Goal: Book appointment/travel/reservation

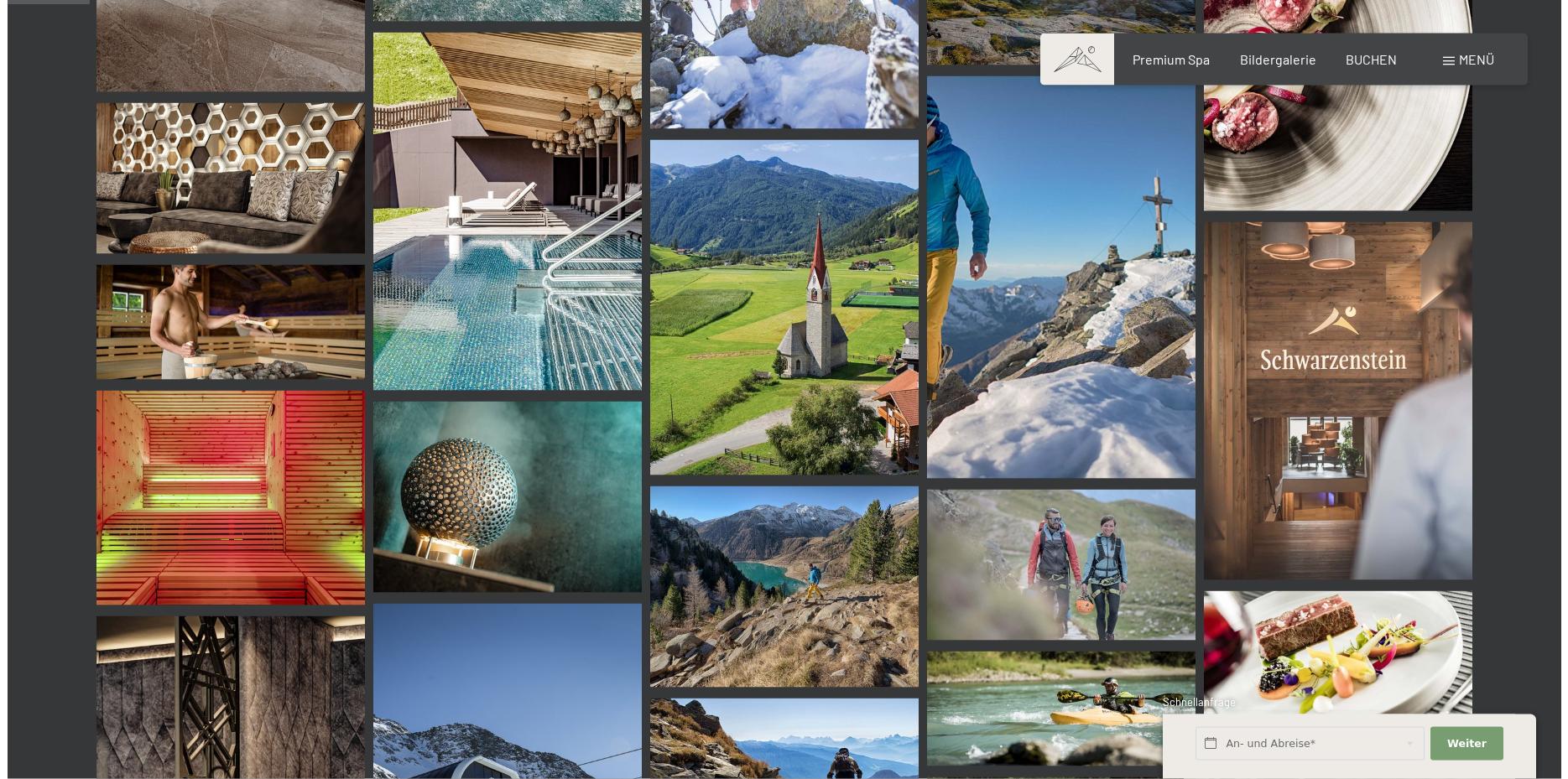
scroll to position [1112, 0]
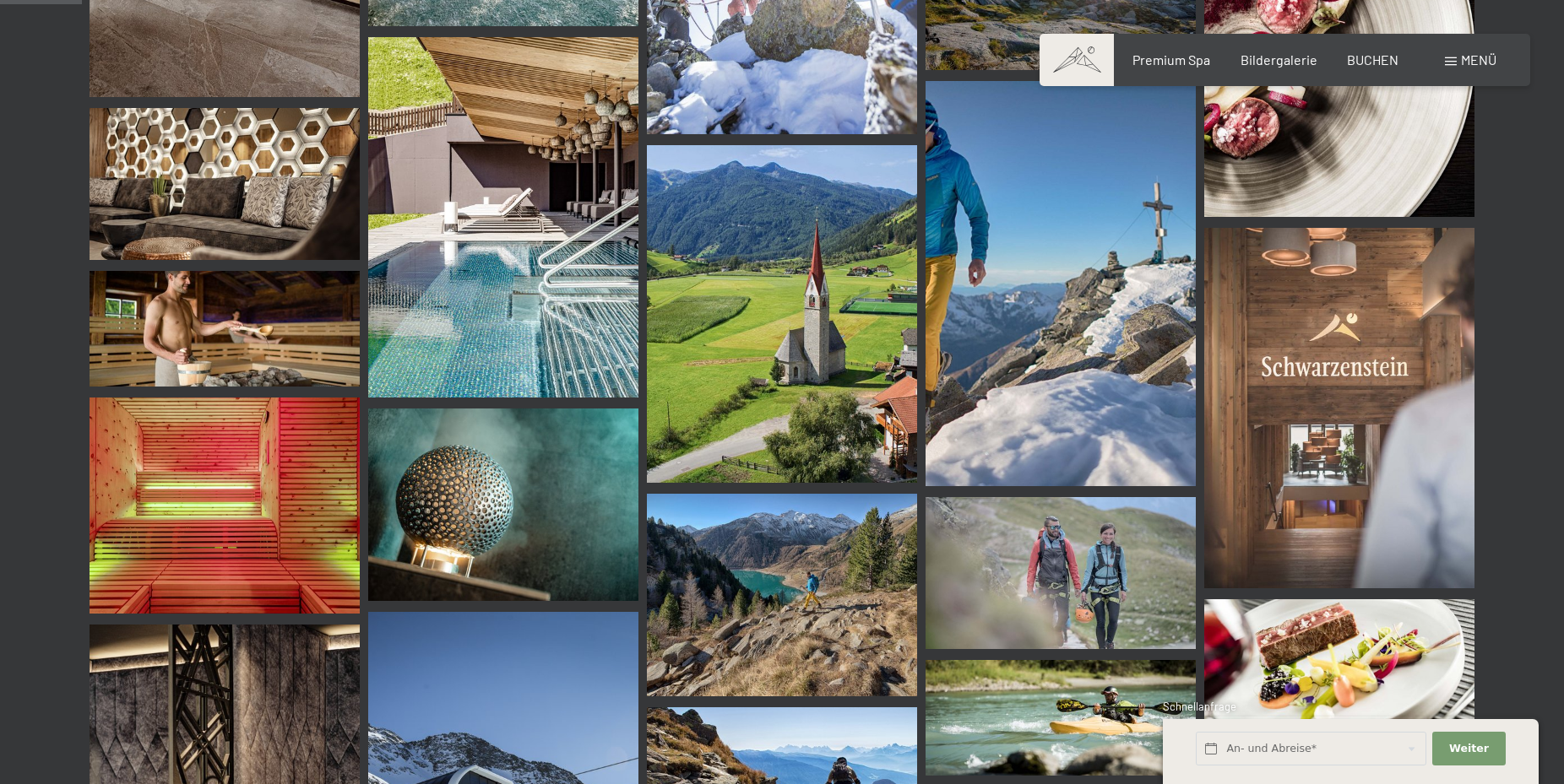
click at [1449, 61] on span at bounding box center [1450, 61] width 12 height 8
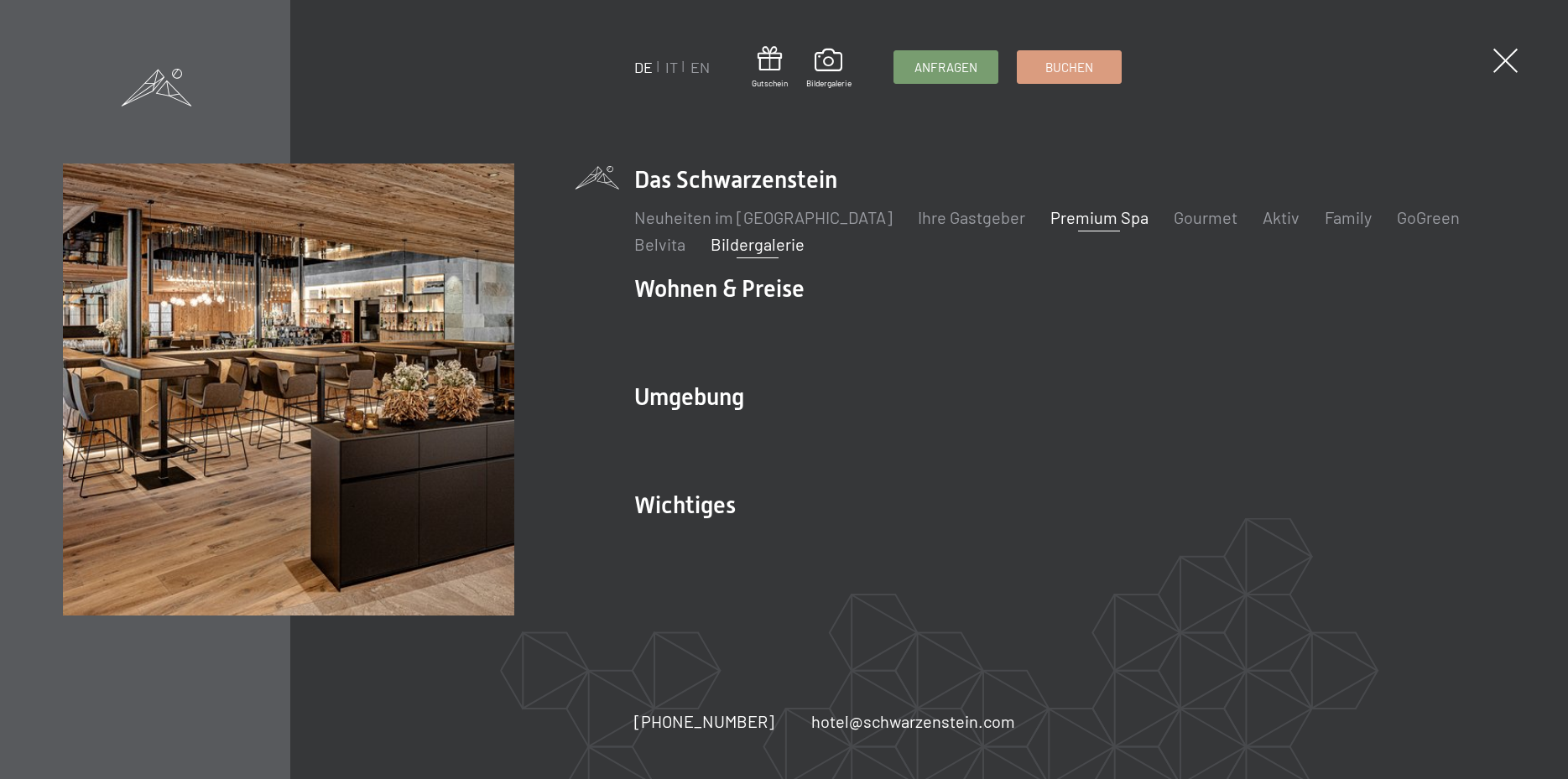
click at [1050, 215] on link "Premium Spa" at bounding box center [1099, 217] width 99 height 20
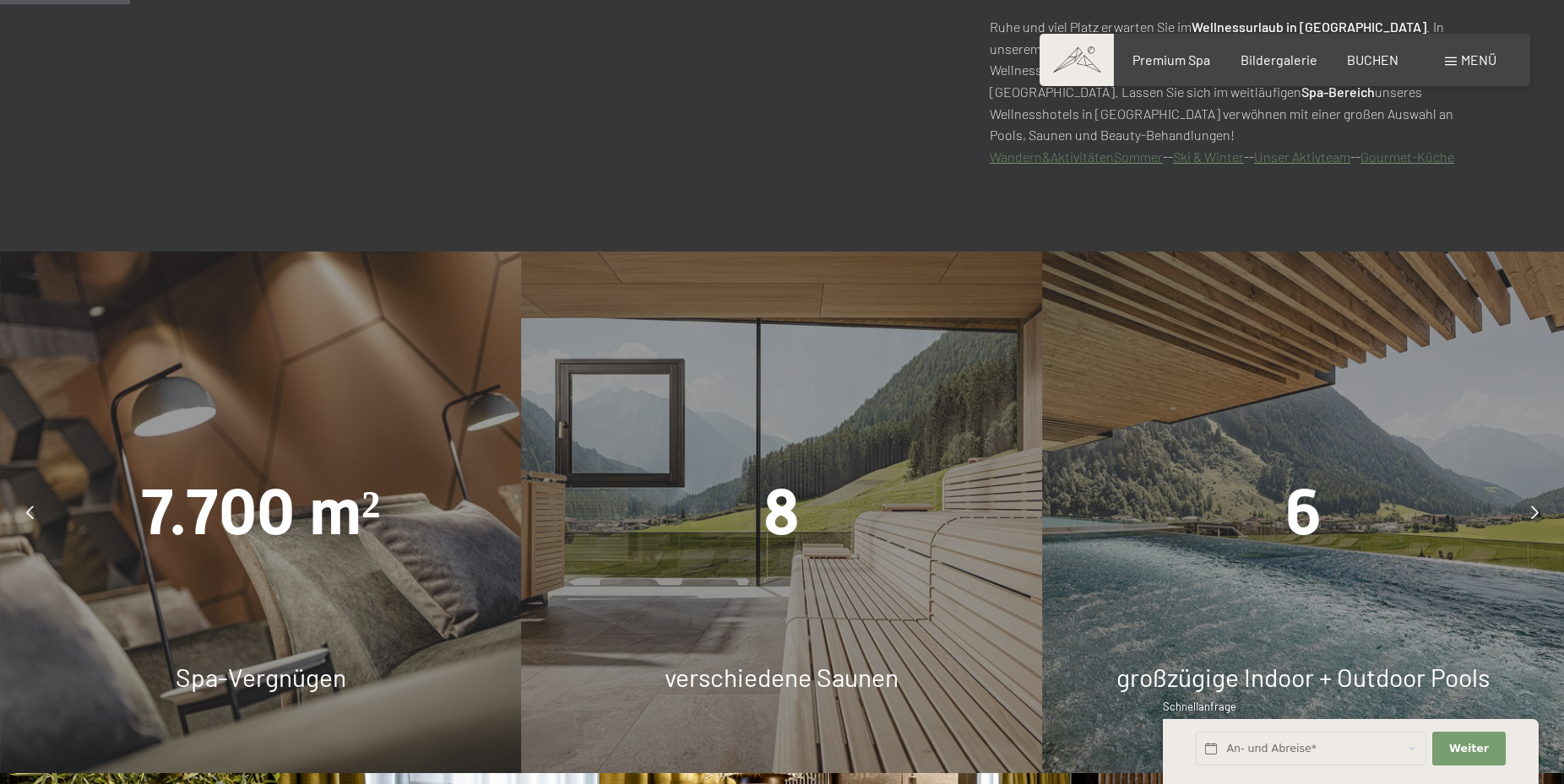
scroll to position [1292, 0]
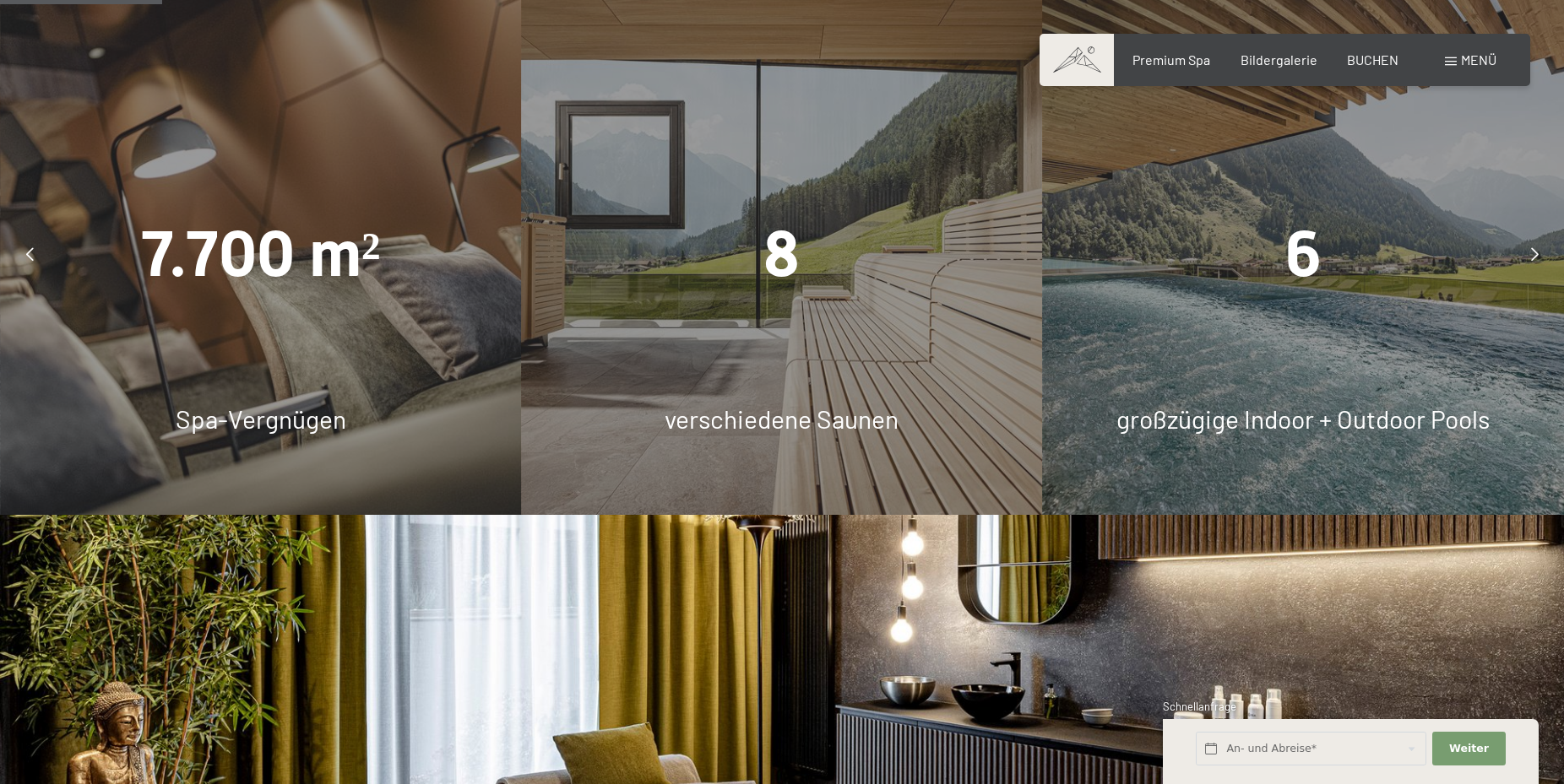
click at [1359, 204] on div "6 großzügige Indoor + Outdoor Pools" at bounding box center [1303, 254] width 521 height 521
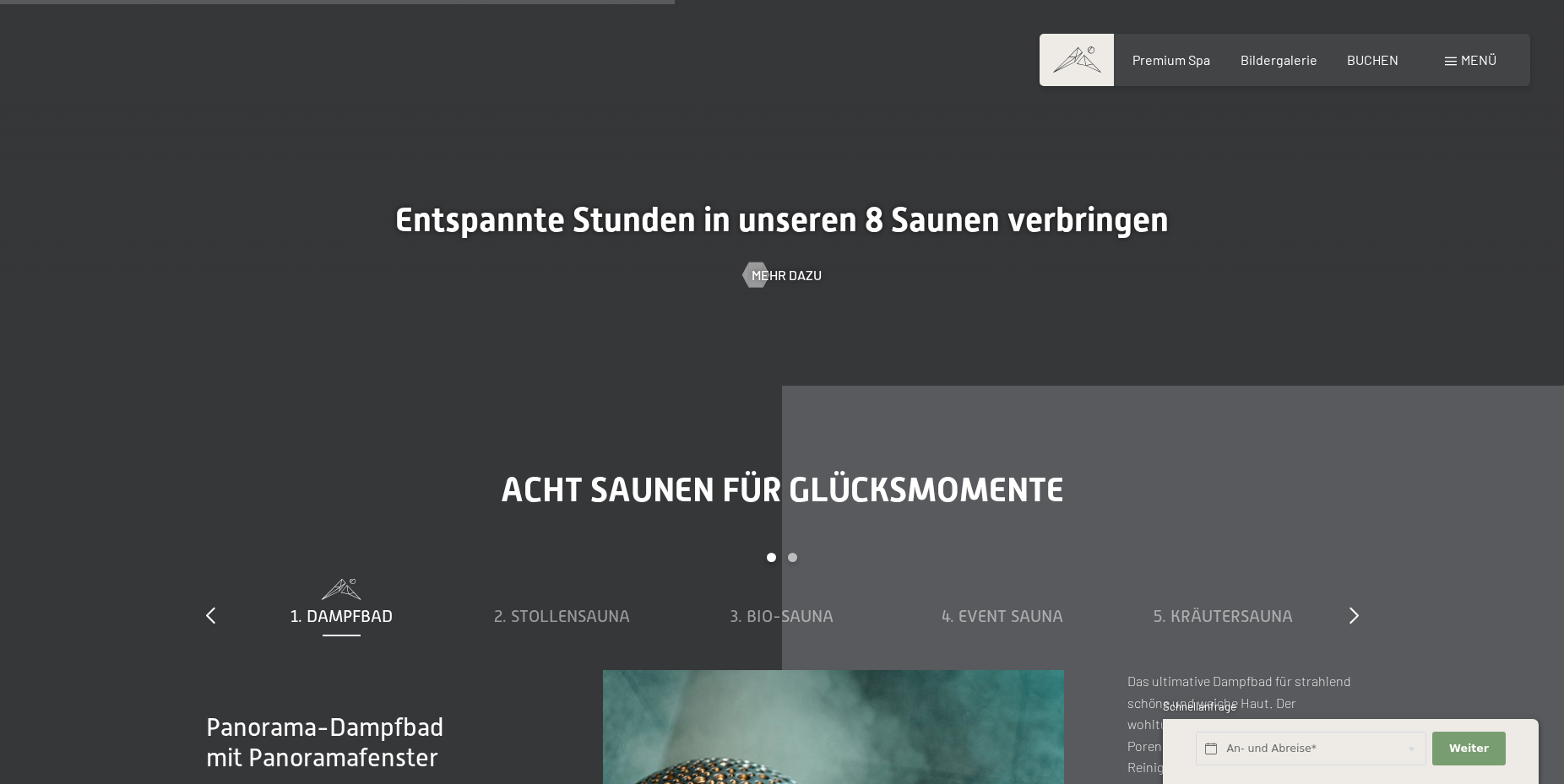
scroll to position [5769, 0]
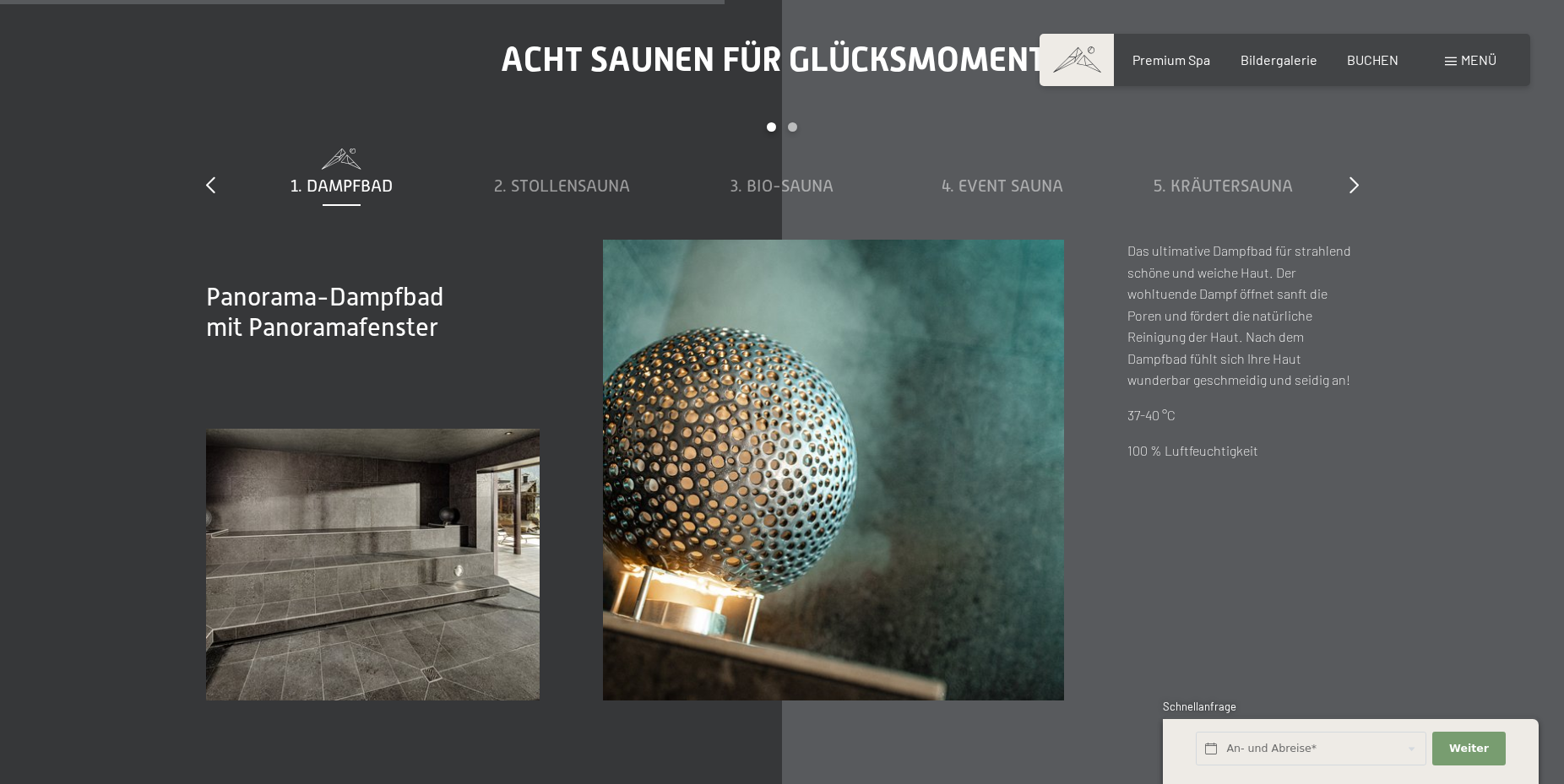
click at [1456, 65] on div "Menü" at bounding box center [1470, 60] width 52 height 19
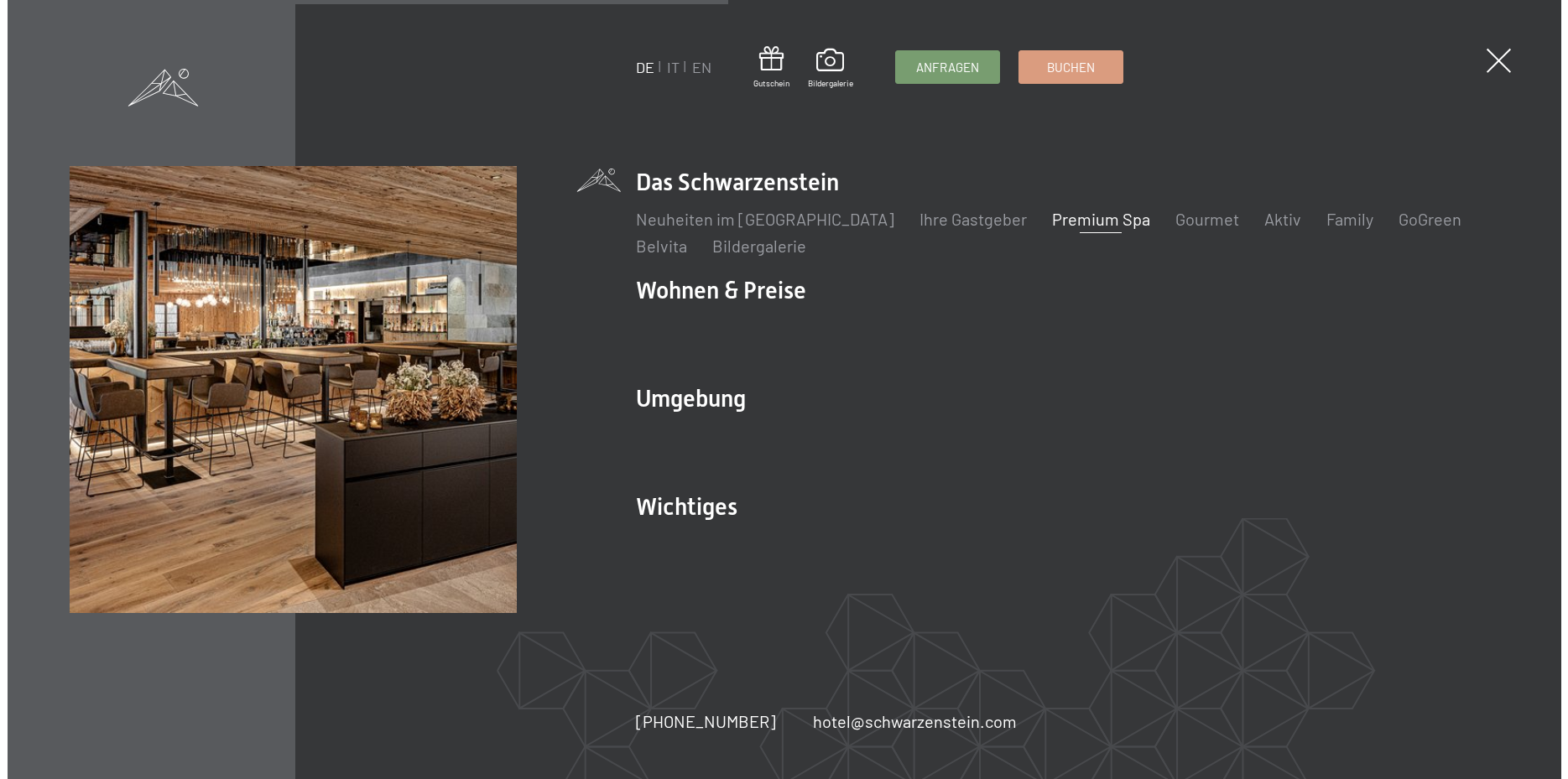
scroll to position [5755, 0]
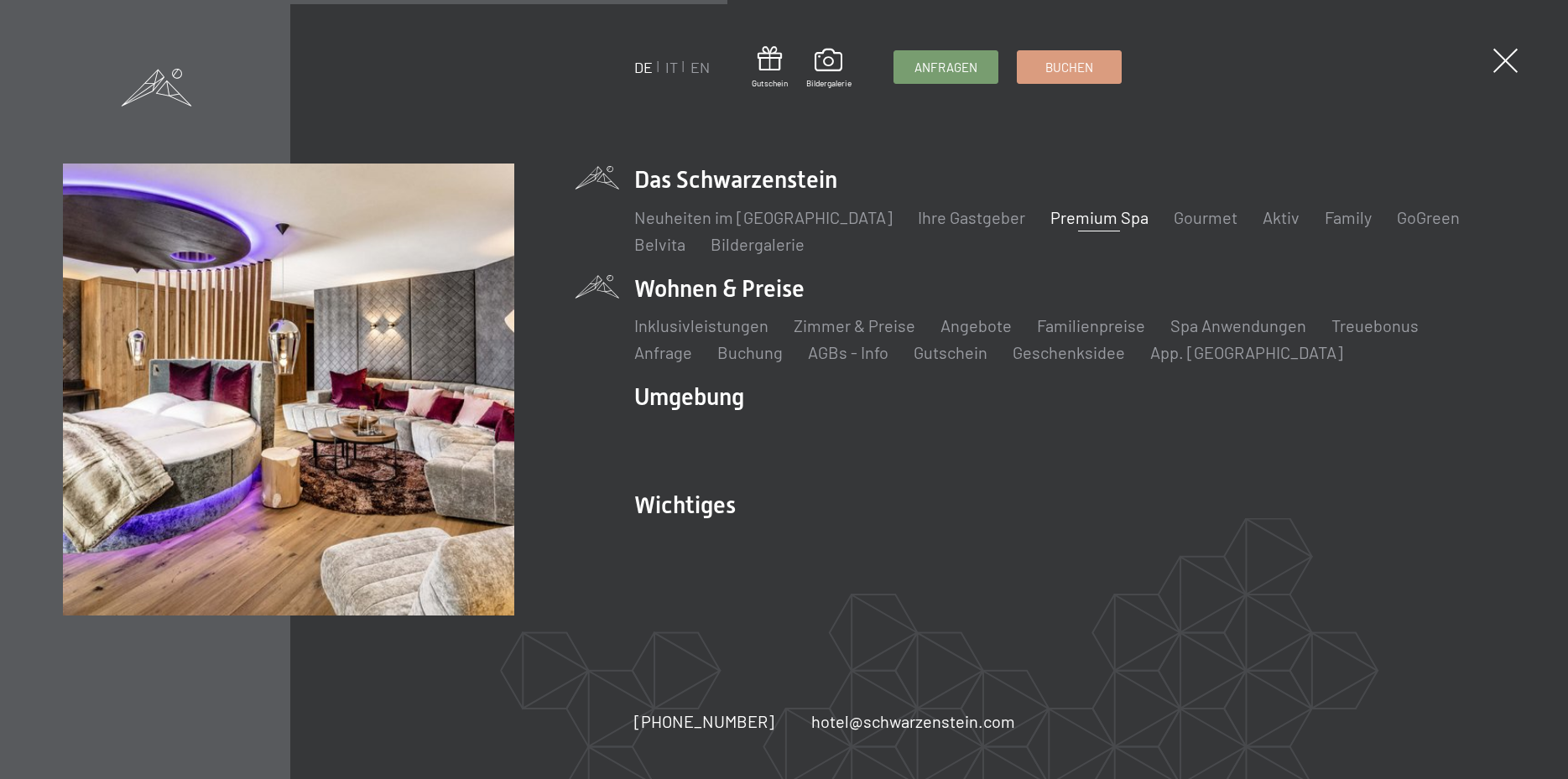
click at [727, 285] on li "Wohnen & Preise Inklusivleistungen Zimmer & Preise Liste Angebote Liste Familie…" at bounding box center [1071, 318] width 872 height 91
click at [965, 320] on link "Angebote" at bounding box center [976, 325] width 71 height 20
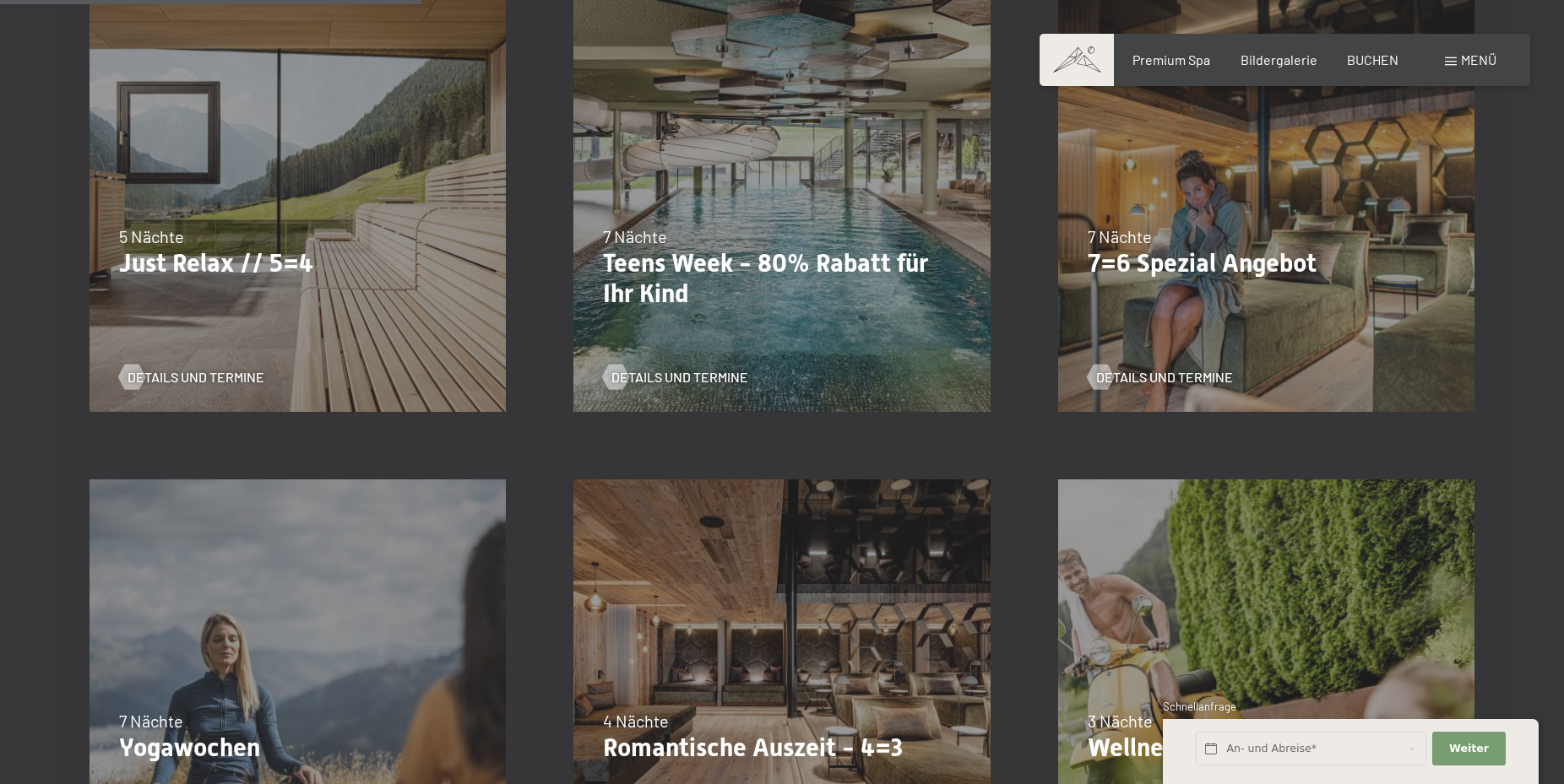
scroll to position [1206, 0]
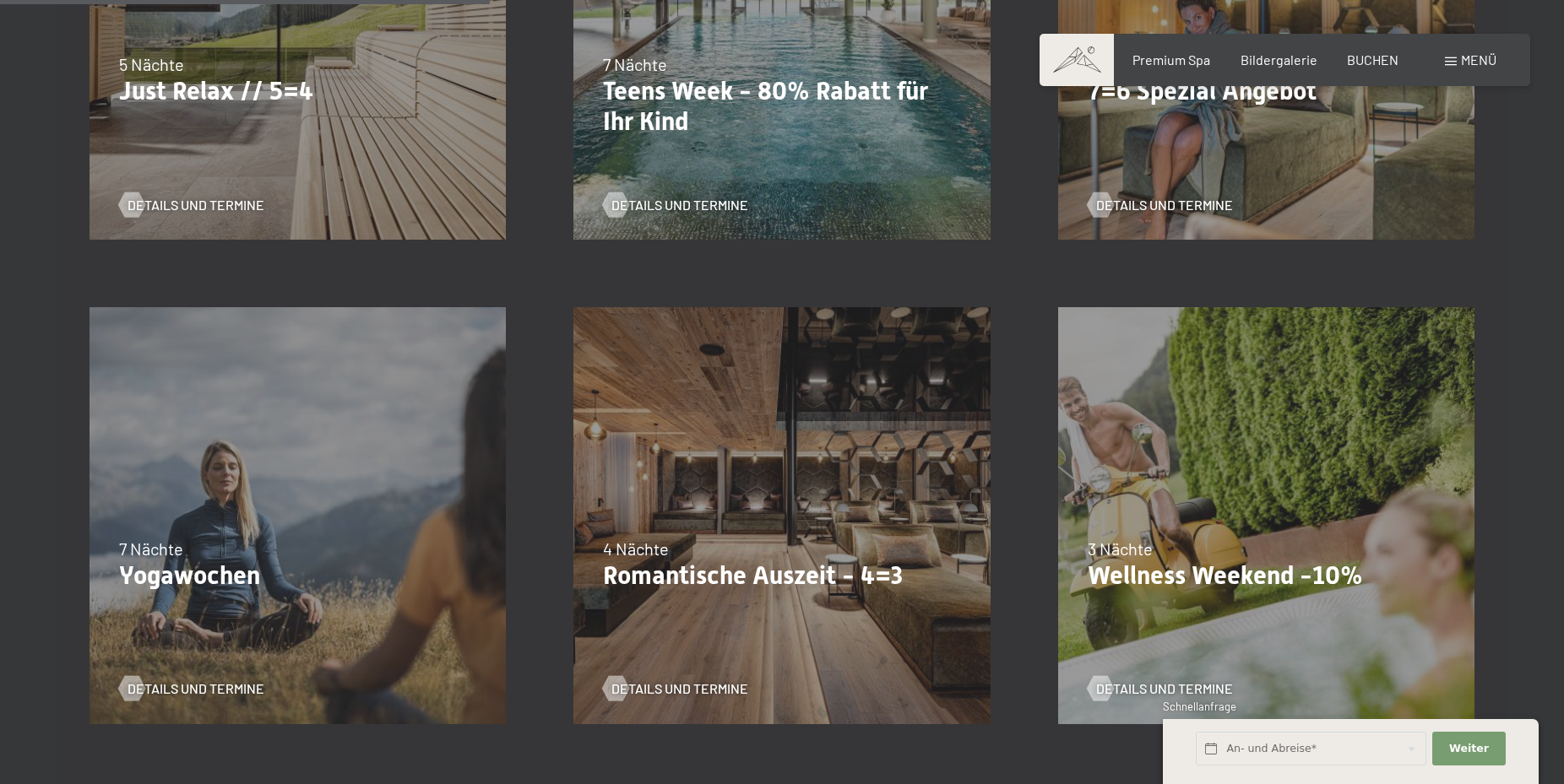
click at [771, 478] on div "09.11.–05.12.2025 08.12.–19.12.2025 11.01.–23.01.2026 08.03.–27.03.2026 29.03.–…" at bounding box center [782, 515] width 484 height 484
click at [703, 686] on span "Details und Termine" at bounding box center [697, 689] width 137 height 19
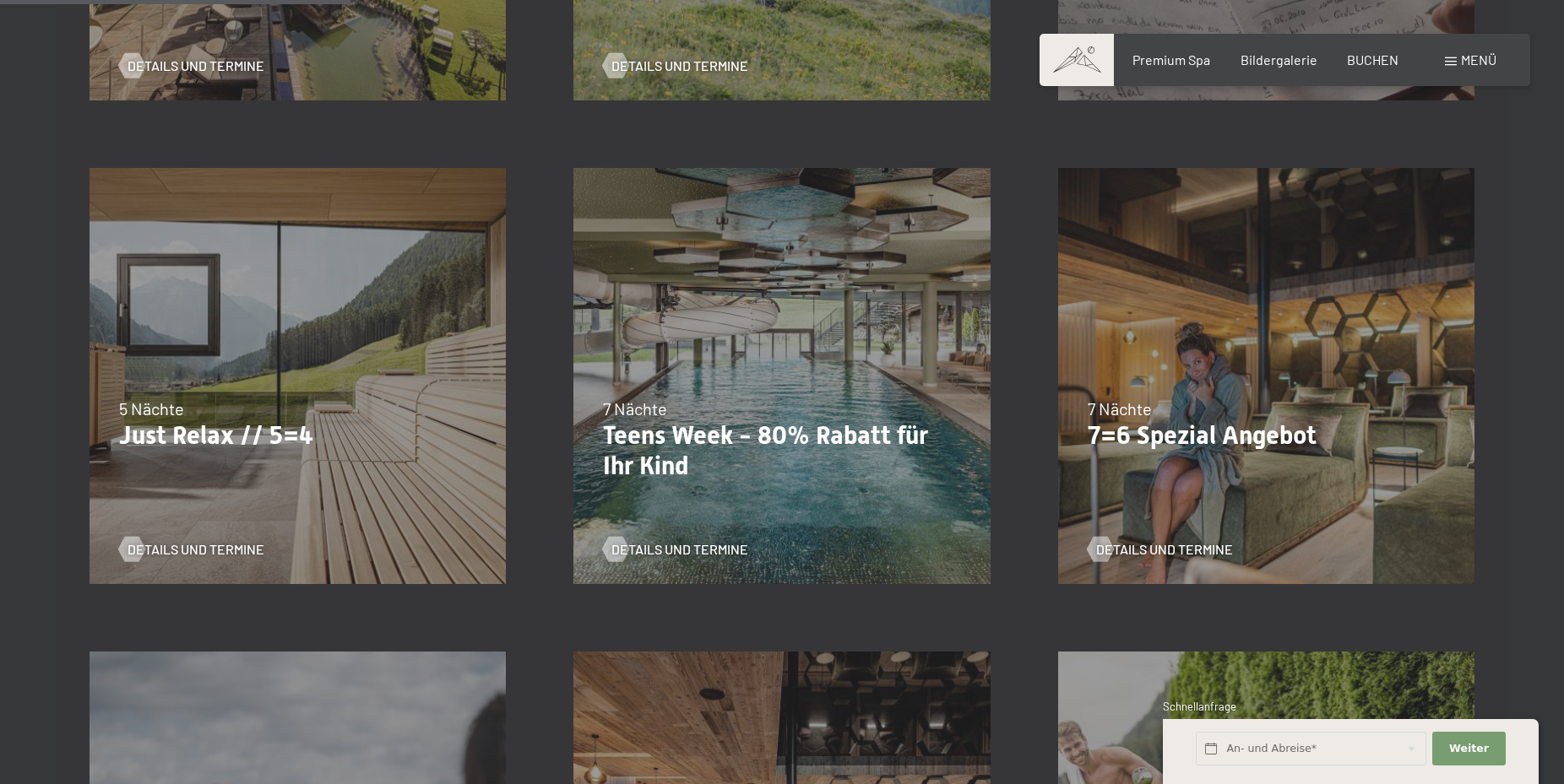
click at [251, 468] on div "18.09.–03.10.2025 21.12.–26.12.2025 04.01.–23.01.2026 08.03.–27.03.2026 08.11.–…" at bounding box center [298, 376] width 484 height 484
click at [126, 544] on div at bounding box center [131, 549] width 14 height 25
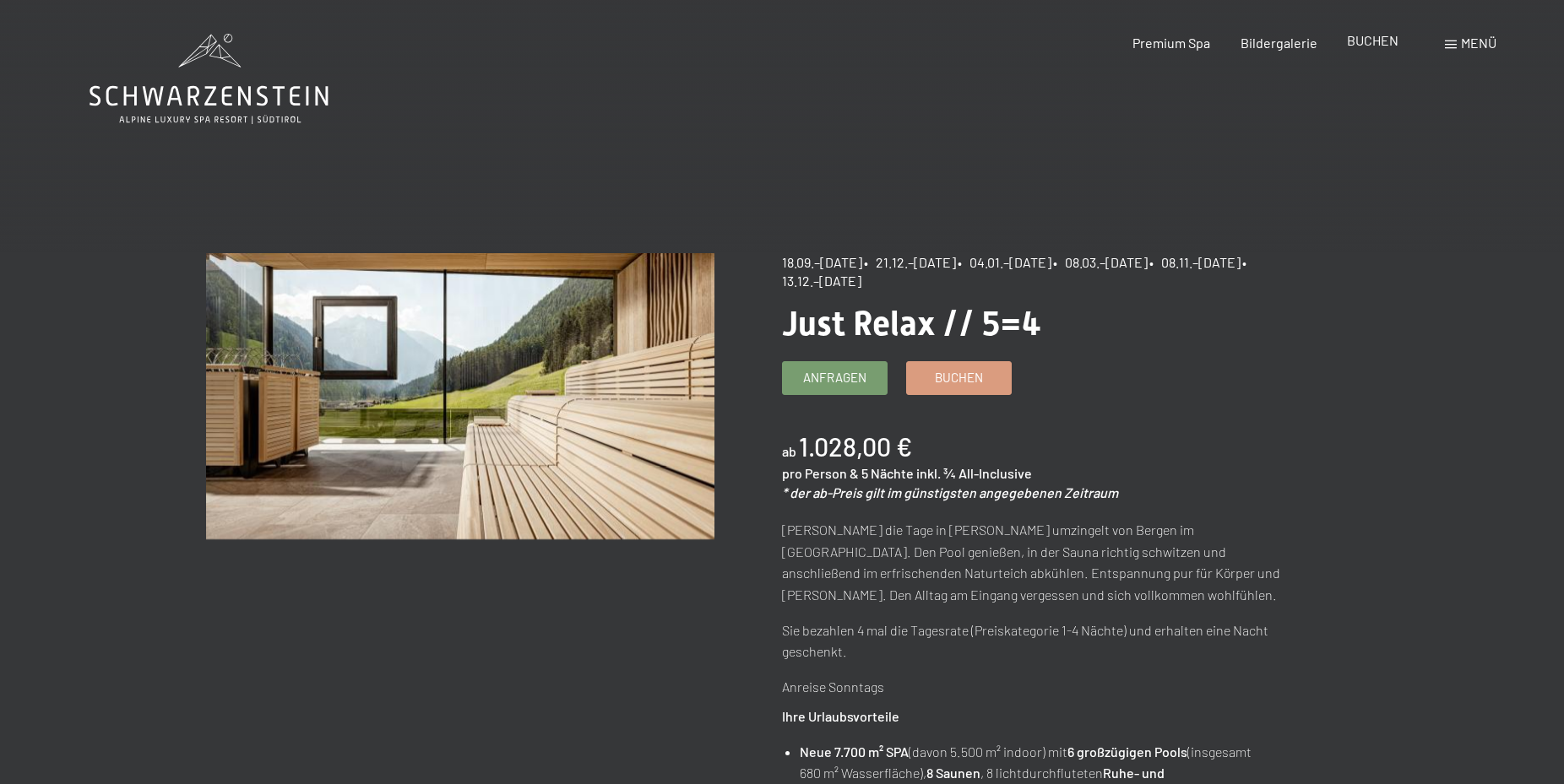
click at [1354, 43] on span "BUCHEN" at bounding box center [1373, 40] width 52 height 16
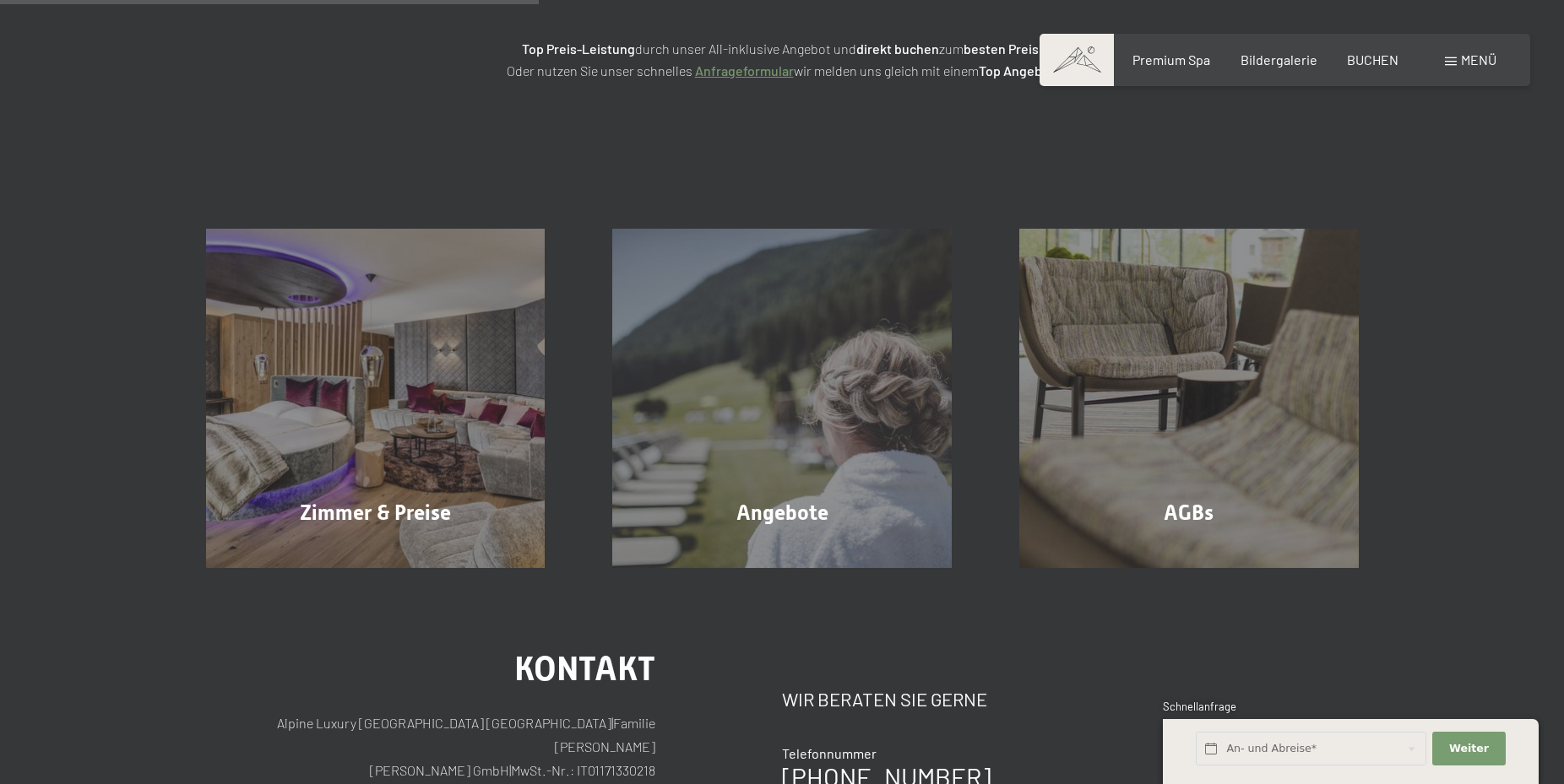
scroll to position [602, 0]
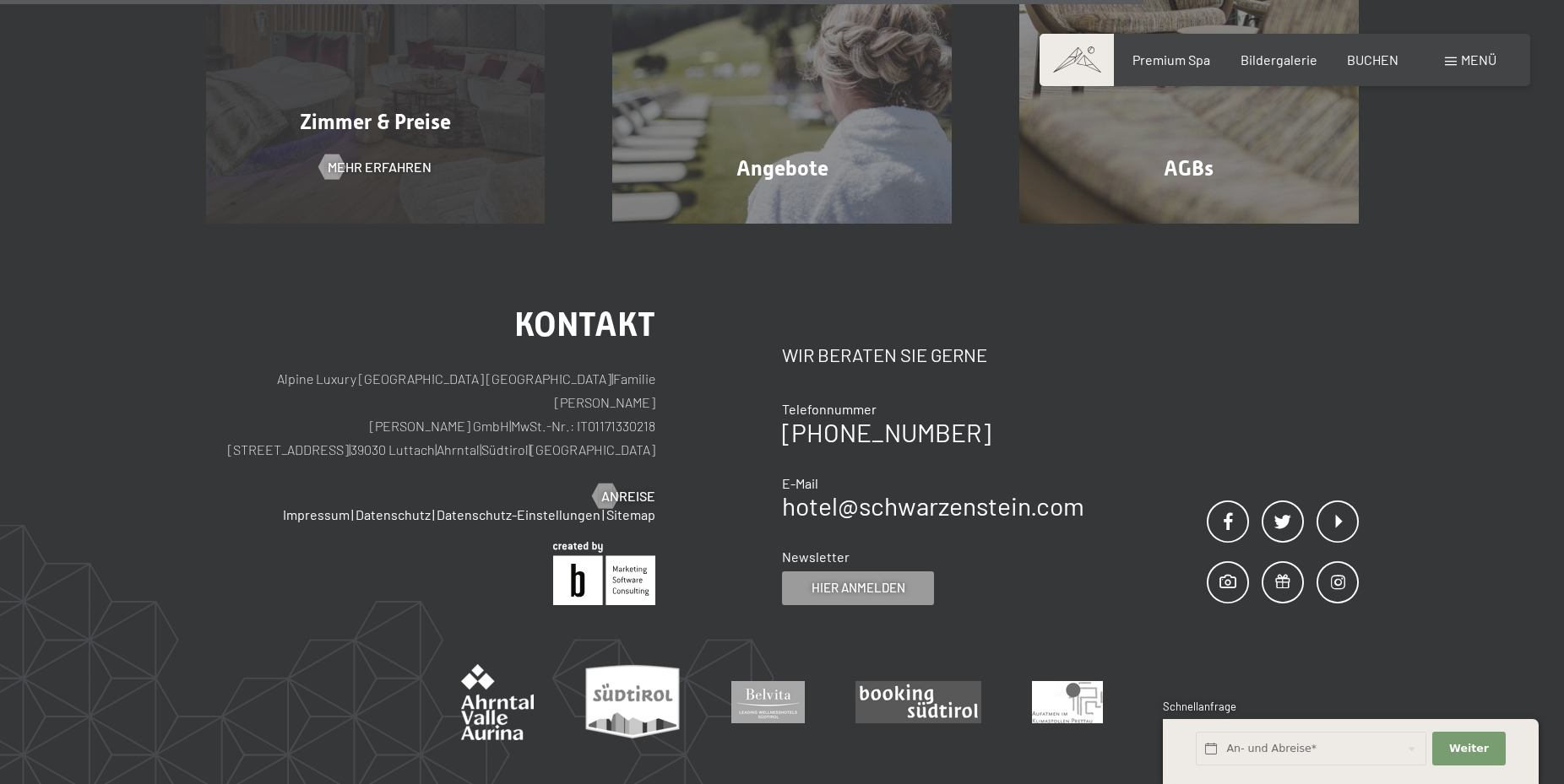
click at [329, 127] on span "Zimmer & Preise" at bounding box center [375, 121] width 151 height 24
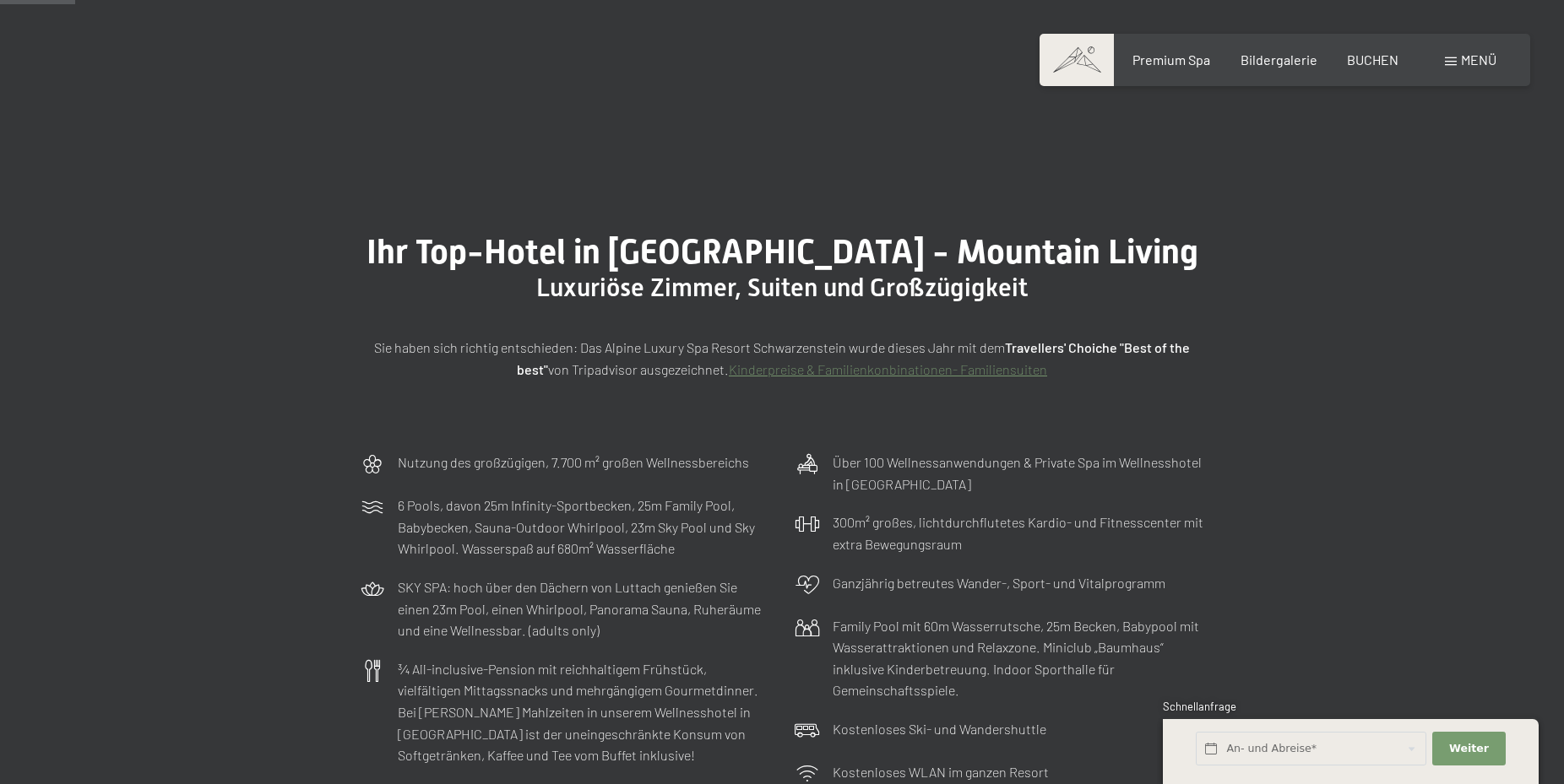
scroll to position [259, 0]
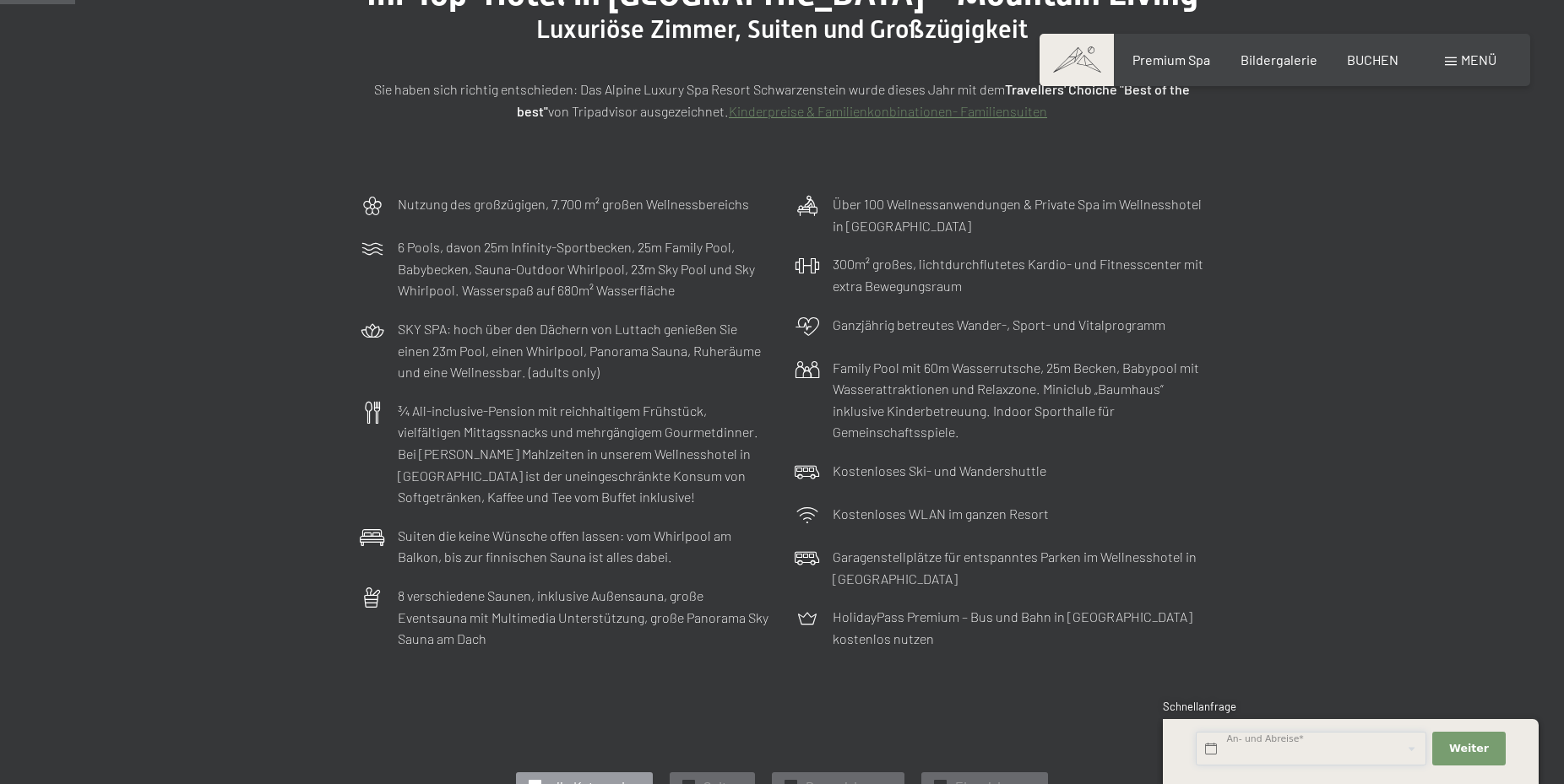
click at [1329, 753] on input "text" at bounding box center [1311, 749] width 231 height 34
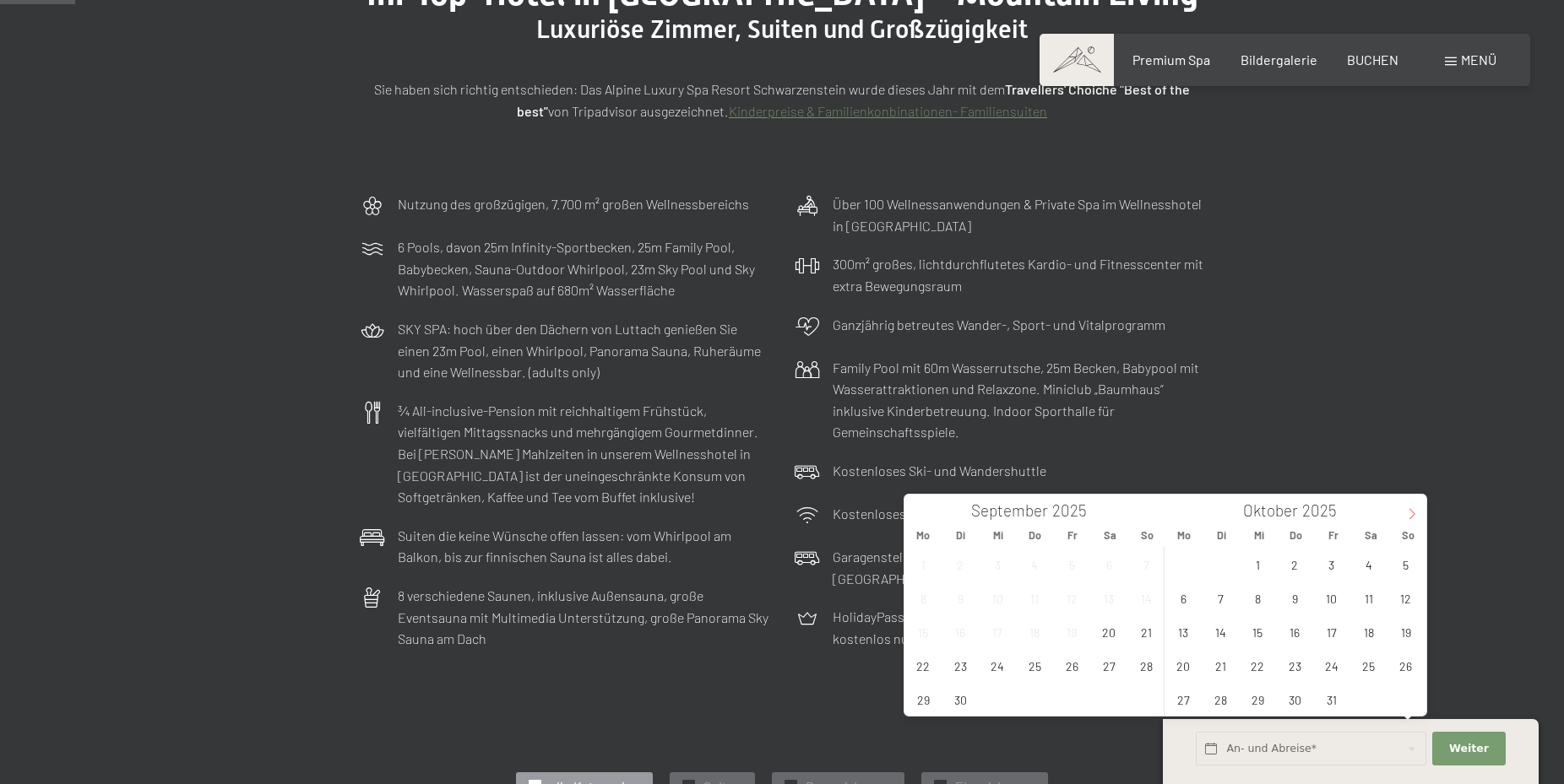
click at [1413, 511] on icon at bounding box center [1412, 513] width 12 height 12
click at [1192, 599] on span "3" at bounding box center [1184, 599] width 33 height 33
click at [1330, 599] on span "7" at bounding box center [1331, 599] width 33 height 33
type input "Mo. 03.11.2025 - Fr. 07.11.2025"
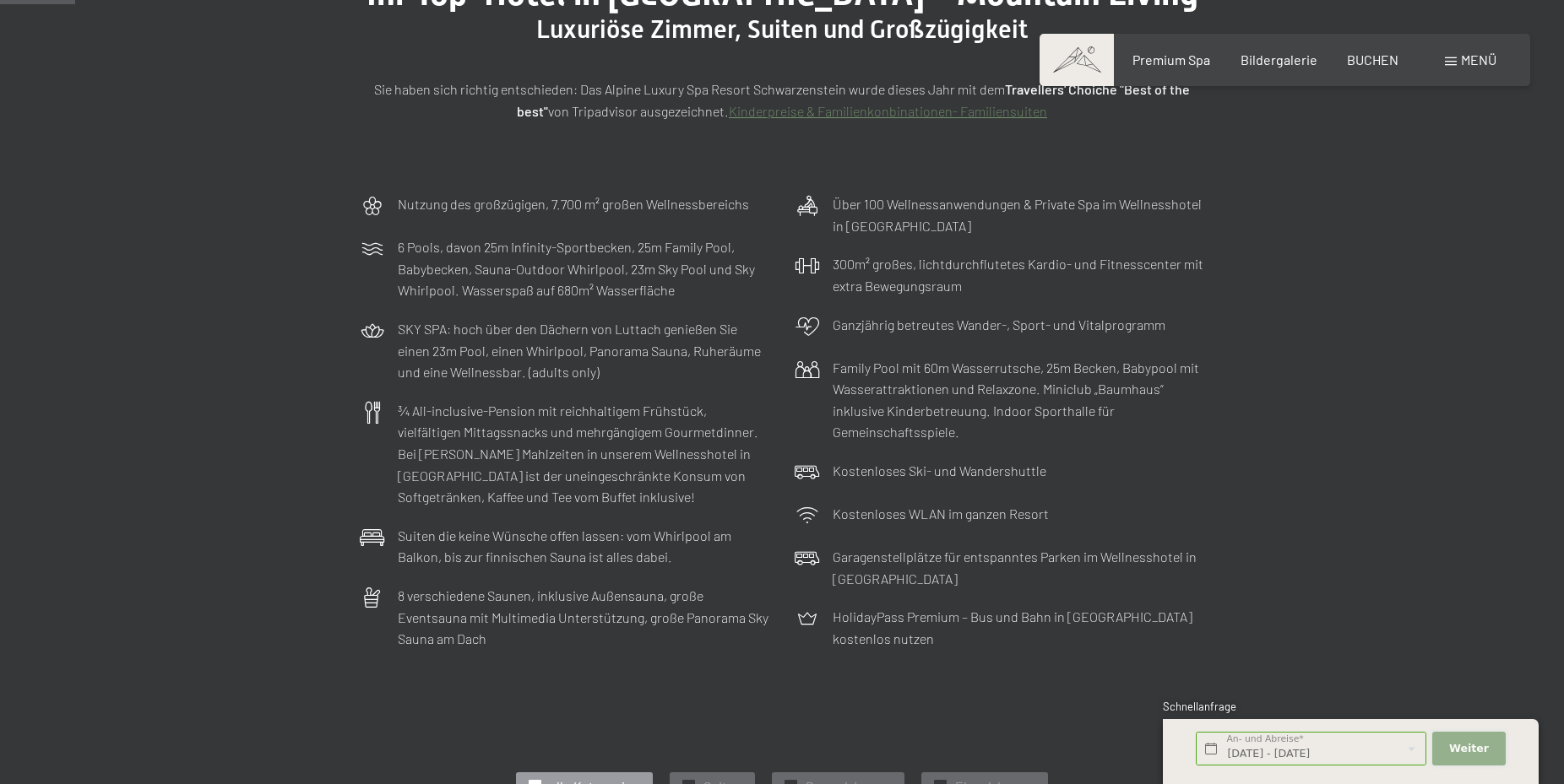
click at [1476, 751] on span "Weiter" at bounding box center [1469, 749] width 40 height 15
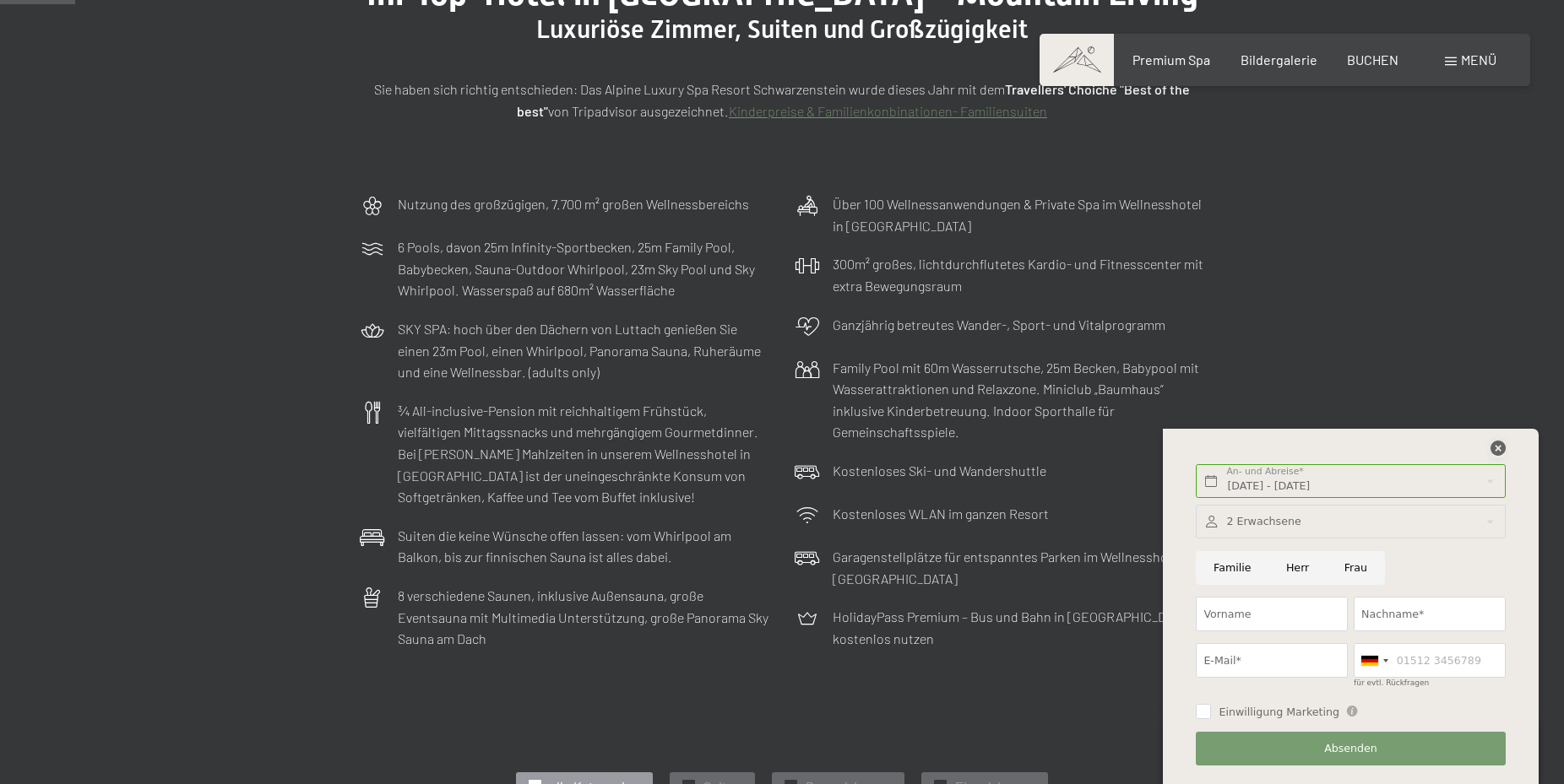
click at [1501, 455] on icon at bounding box center [1498, 448] width 15 height 15
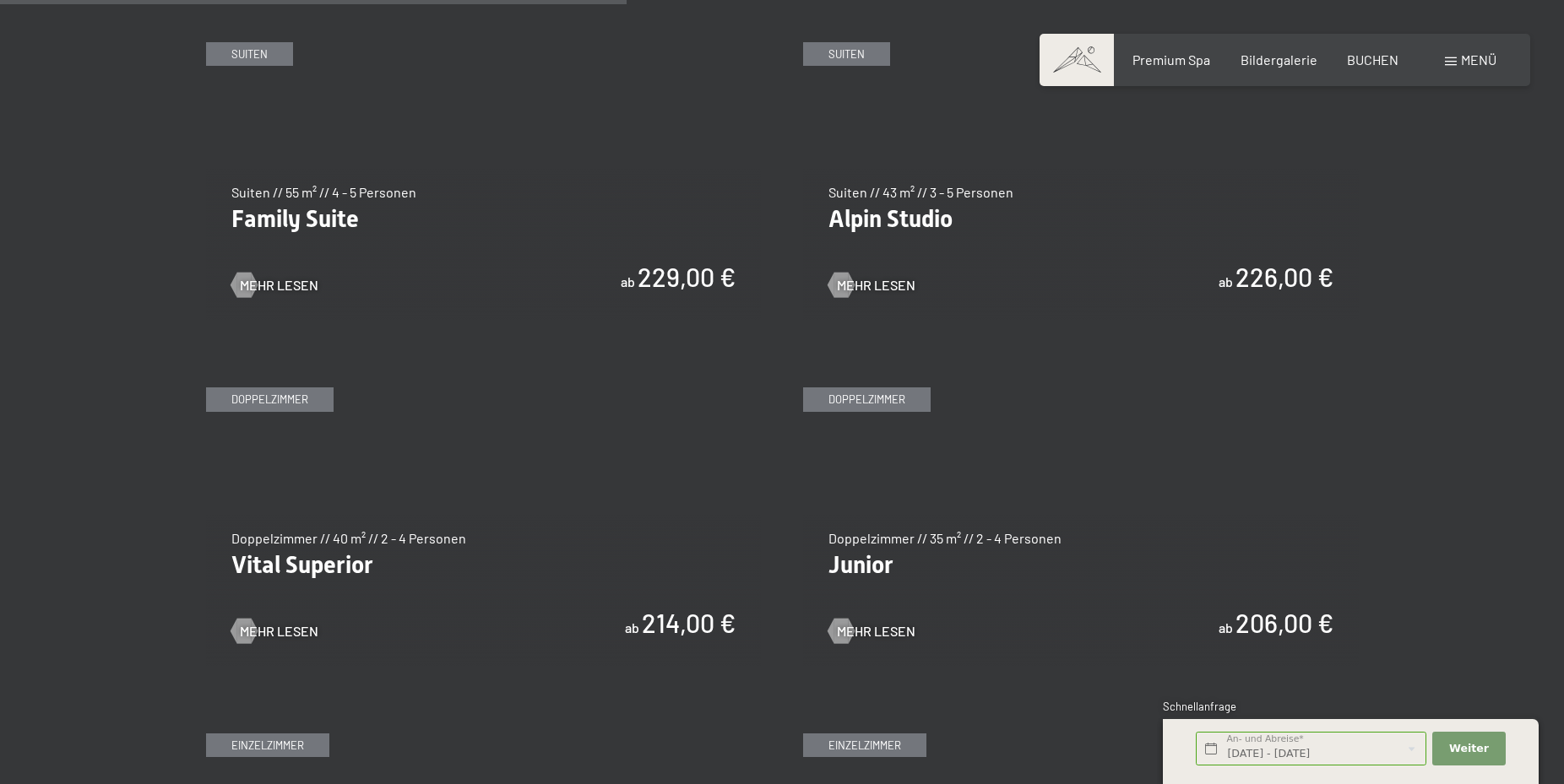
scroll to position [2324, 0]
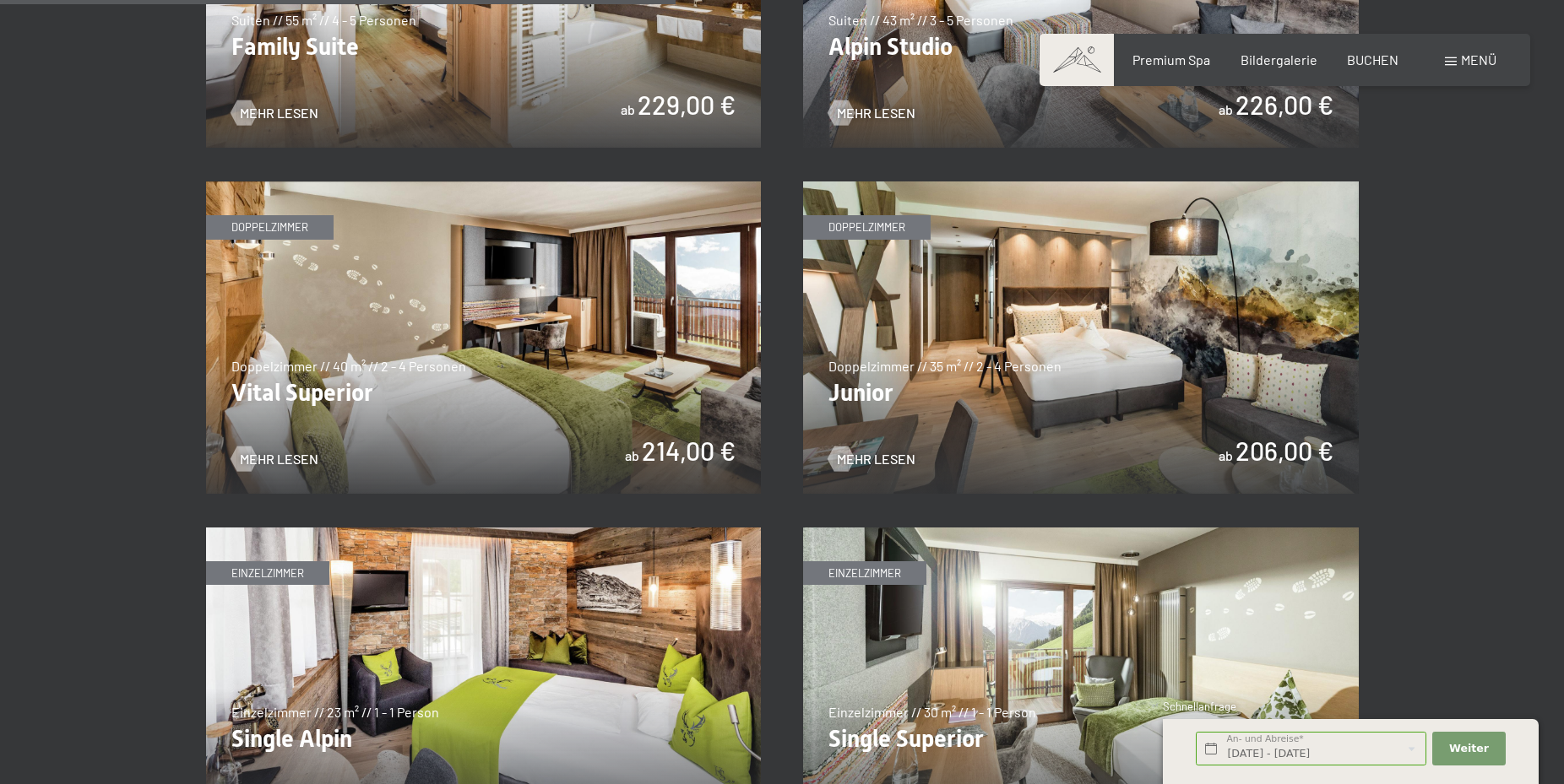
click at [1163, 329] on img at bounding box center [1080, 337] width 555 height 312
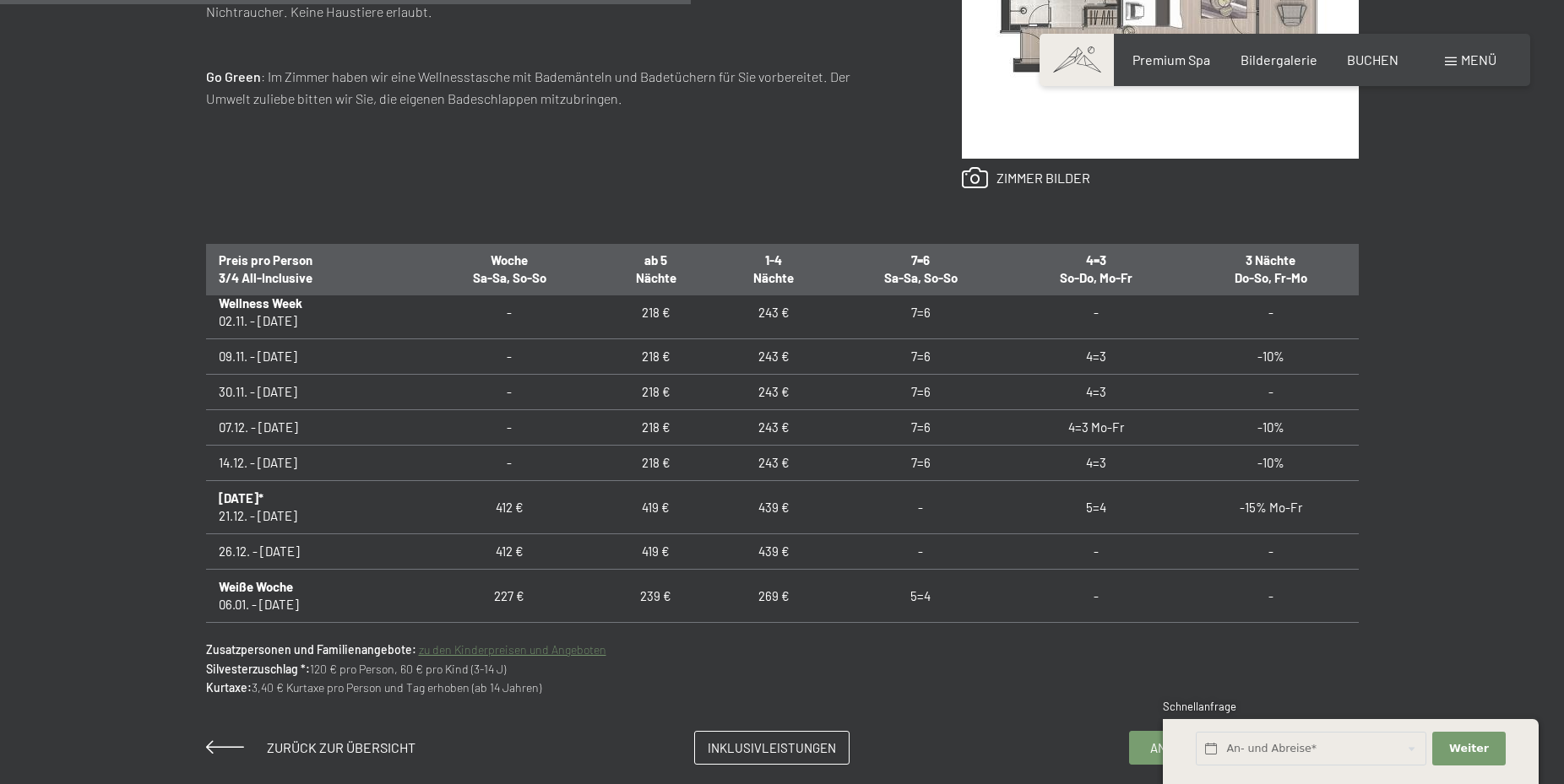
scroll to position [243, 0]
click at [762, 752] on span "Inklusivleistungen" at bounding box center [771, 745] width 128 height 18
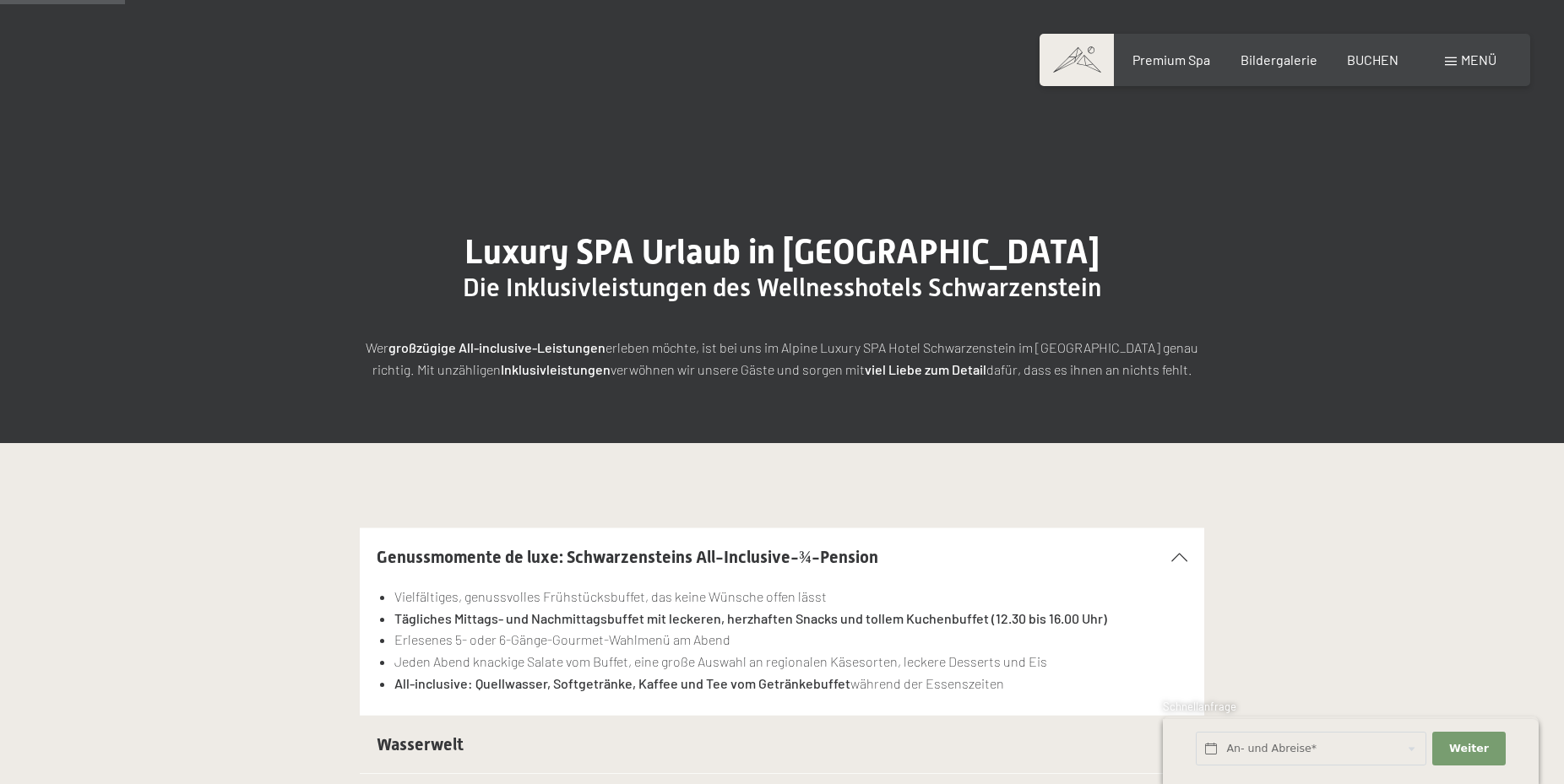
scroll to position [259, 0]
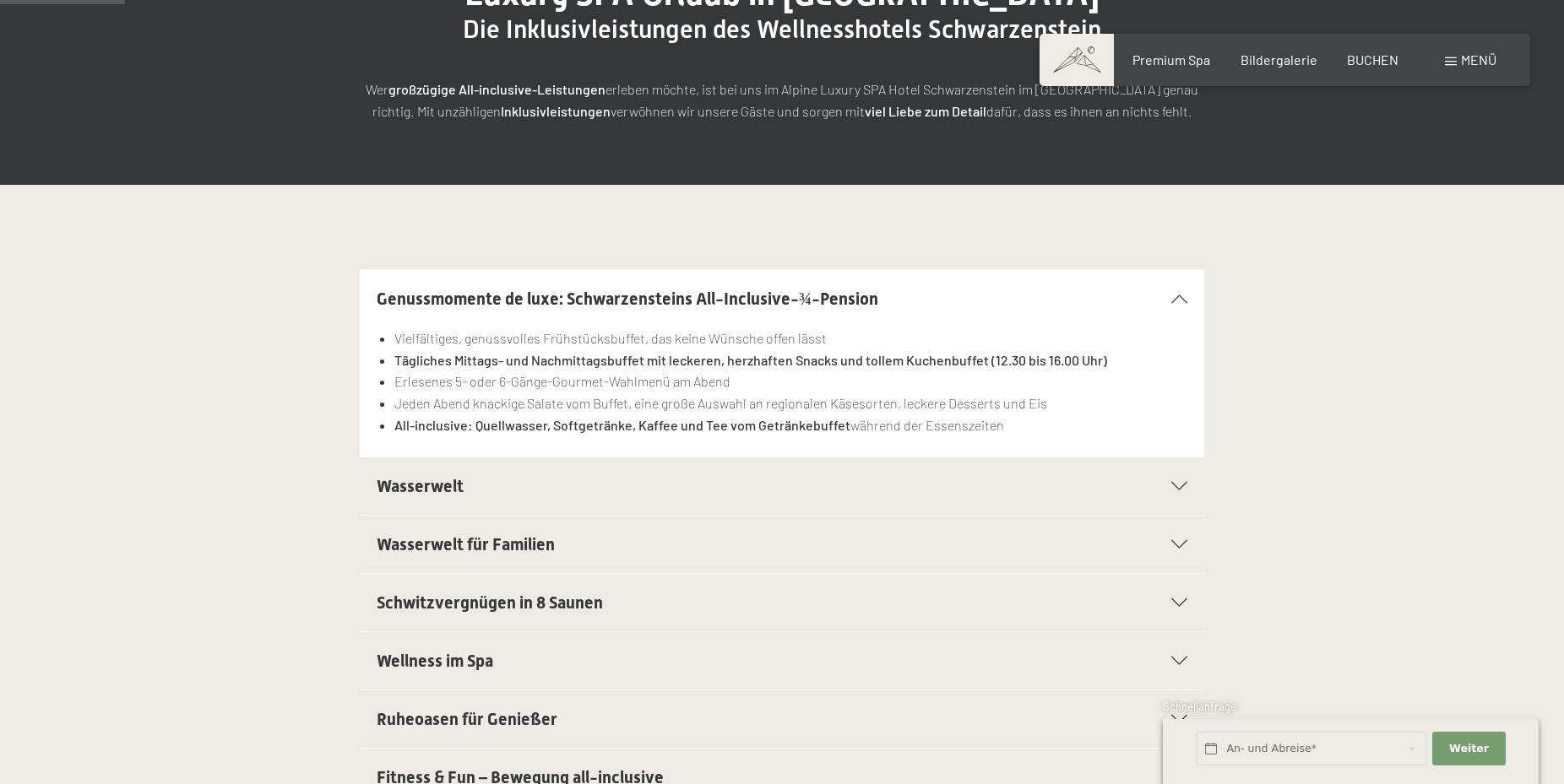
click at [454, 496] on span "Wasserwelt" at bounding box center [420, 487] width 87 height 20
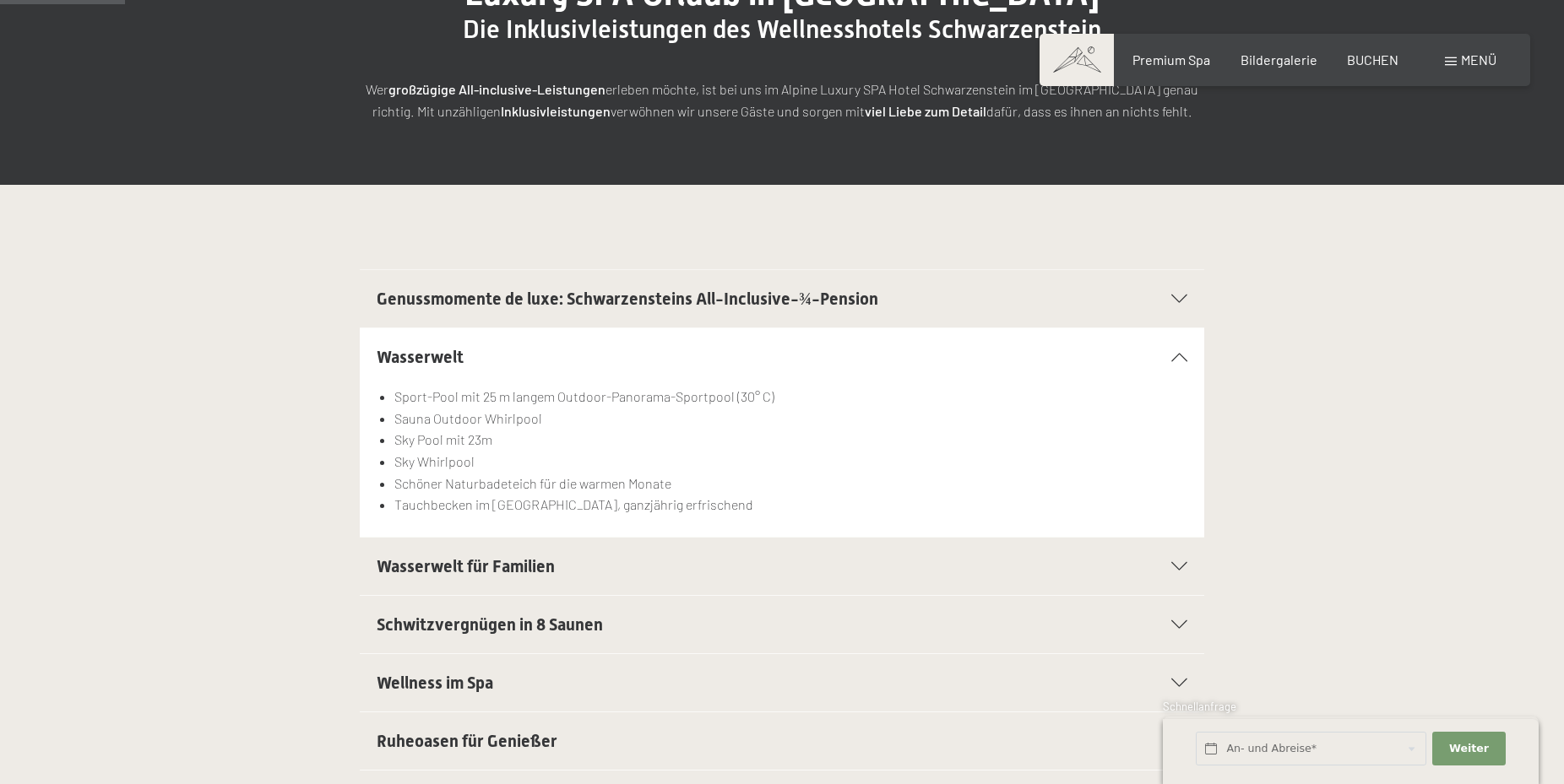
click at [470, 687] on span "Wellness im Spa" at bounding box center [435, 683] width 117 height 20
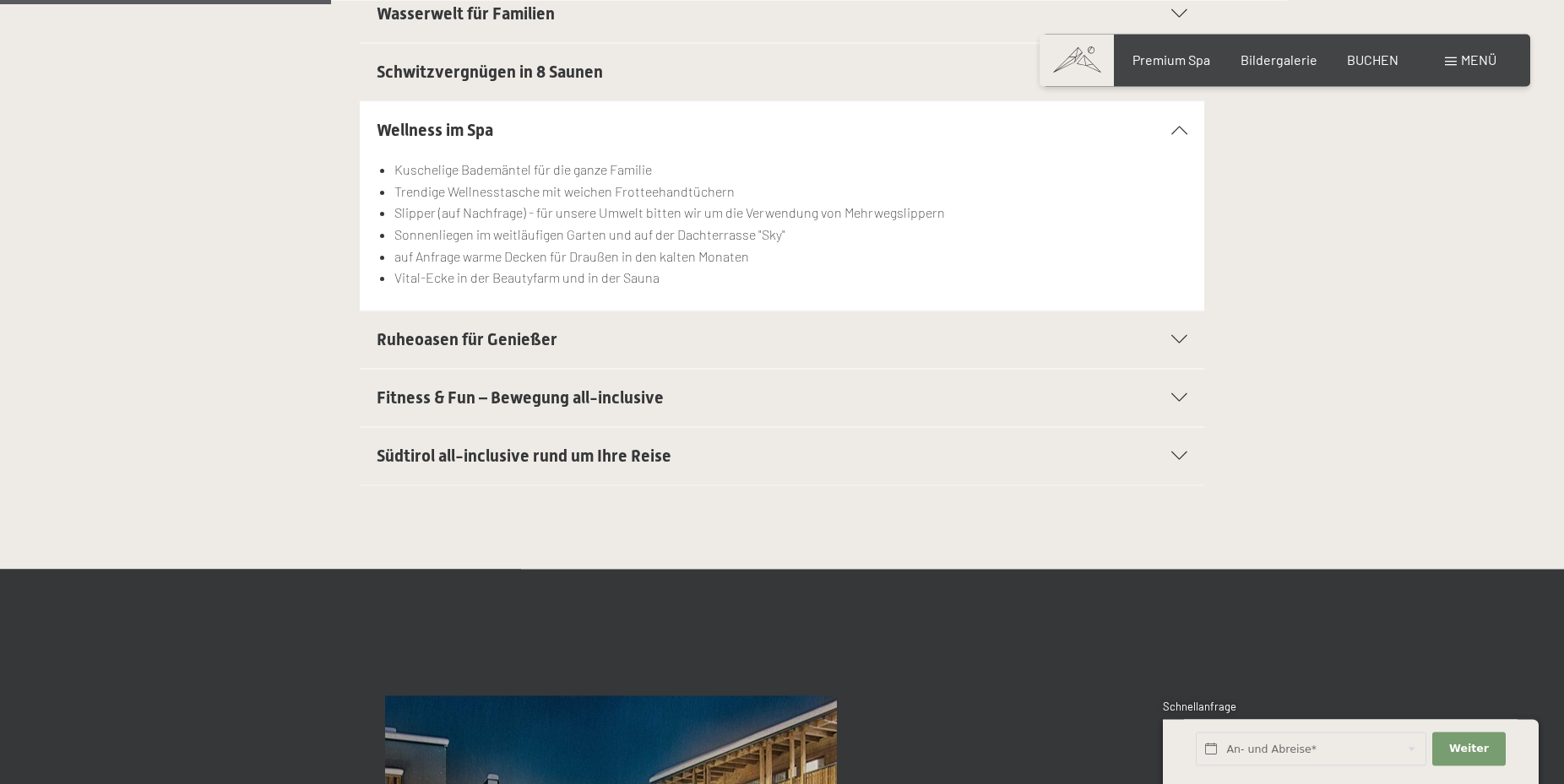
scroll to position [689, 0]
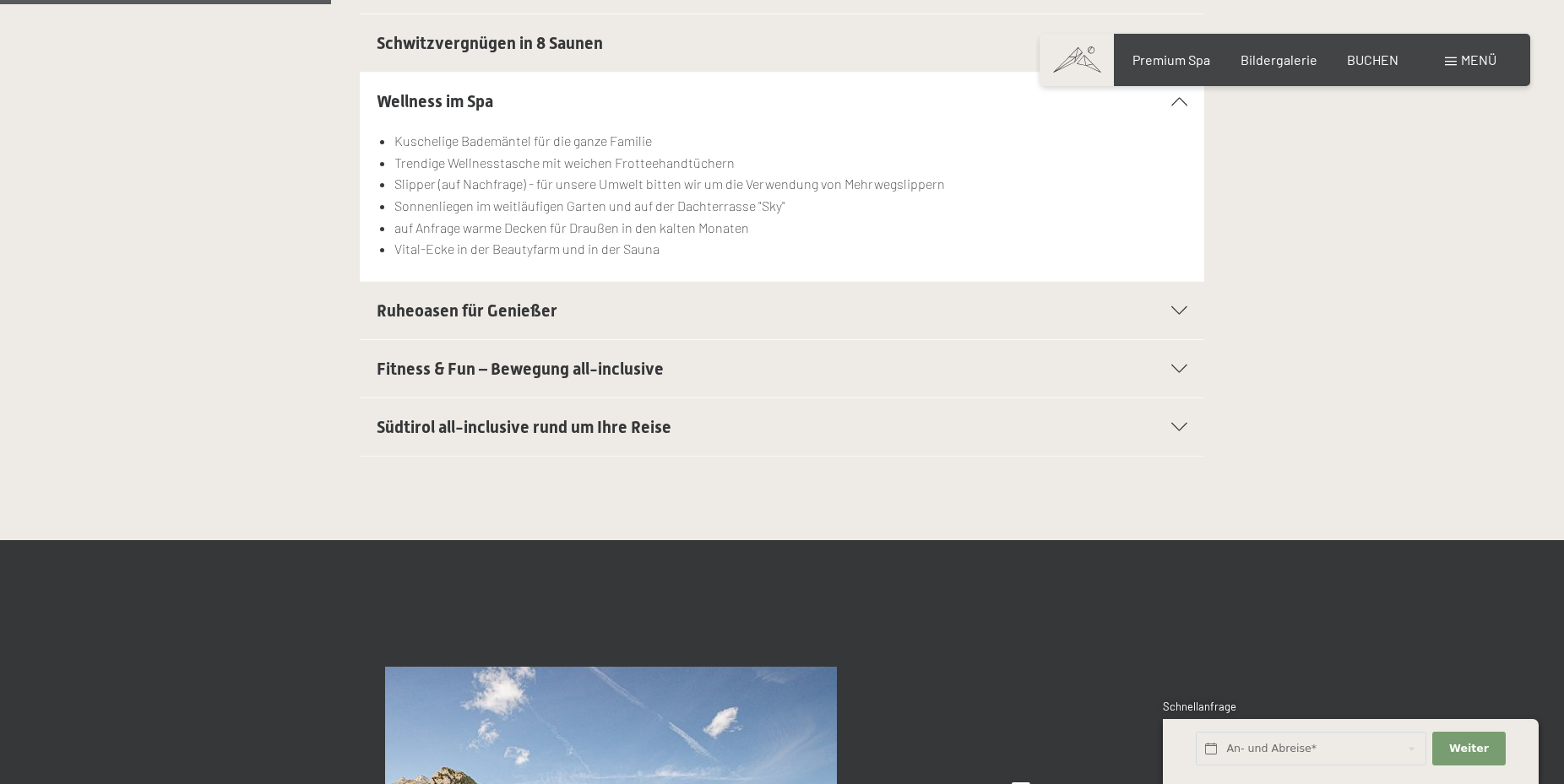
click at [426, 416] on div "Südtirol all-inclusive rund um Ihre Reise" at bounding box center [782, 427] width 810 height 57
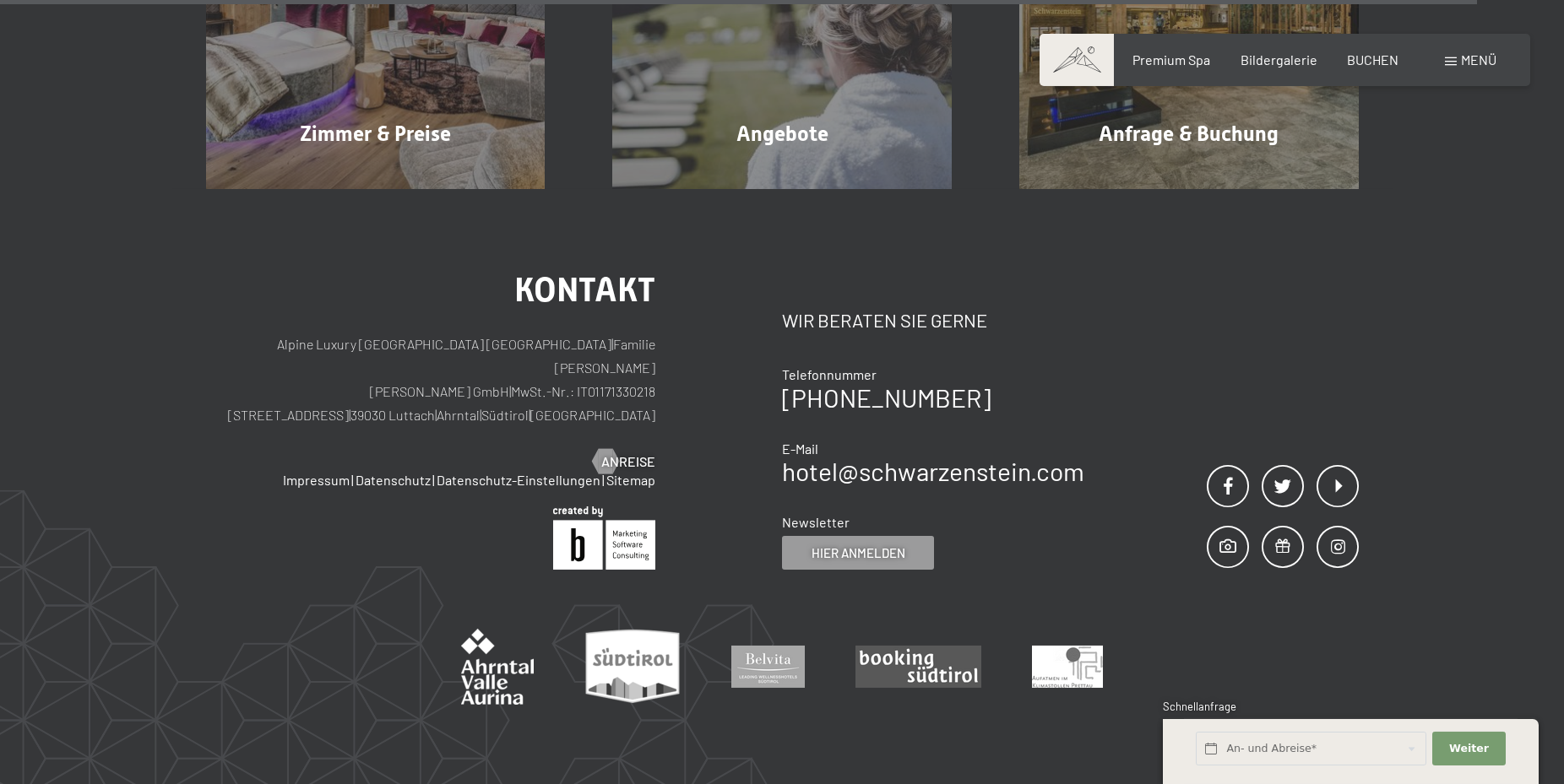
scroll to position [3100, 0]
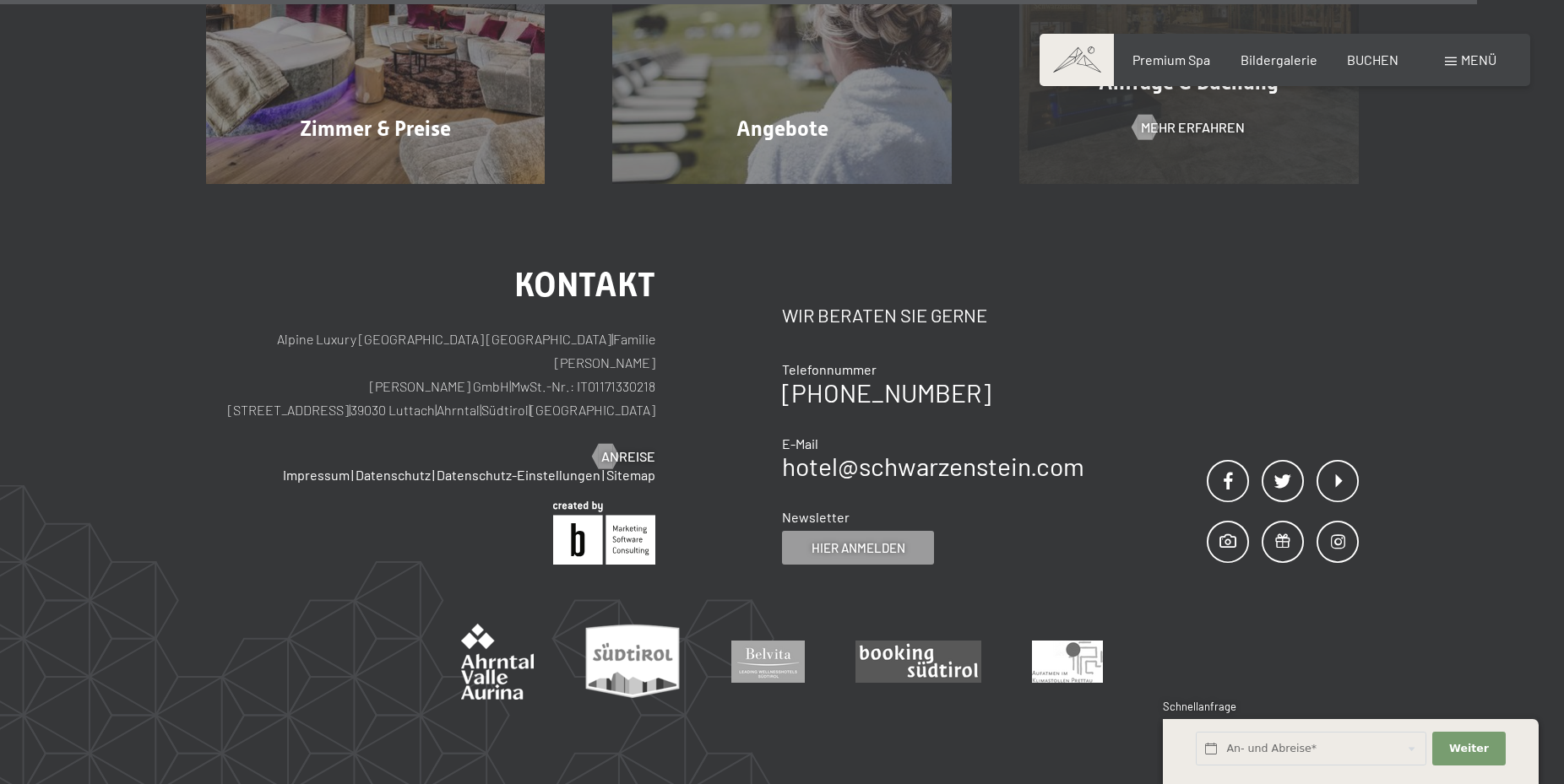
click at [1238, 131] on span "Mehr erfahren" at bounding box center [1193, 128] width 104 height 19
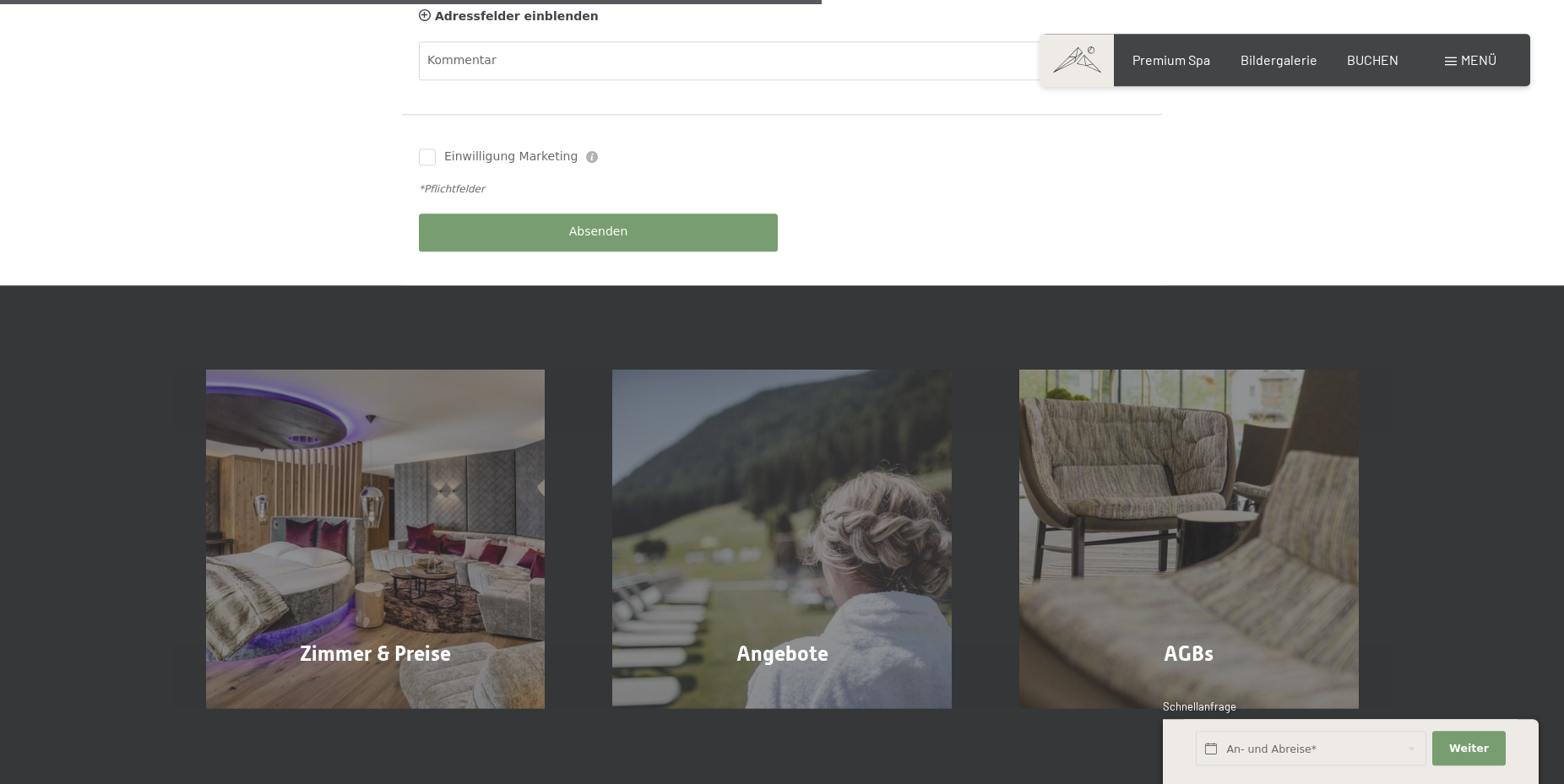
scroll to position [947, 0]
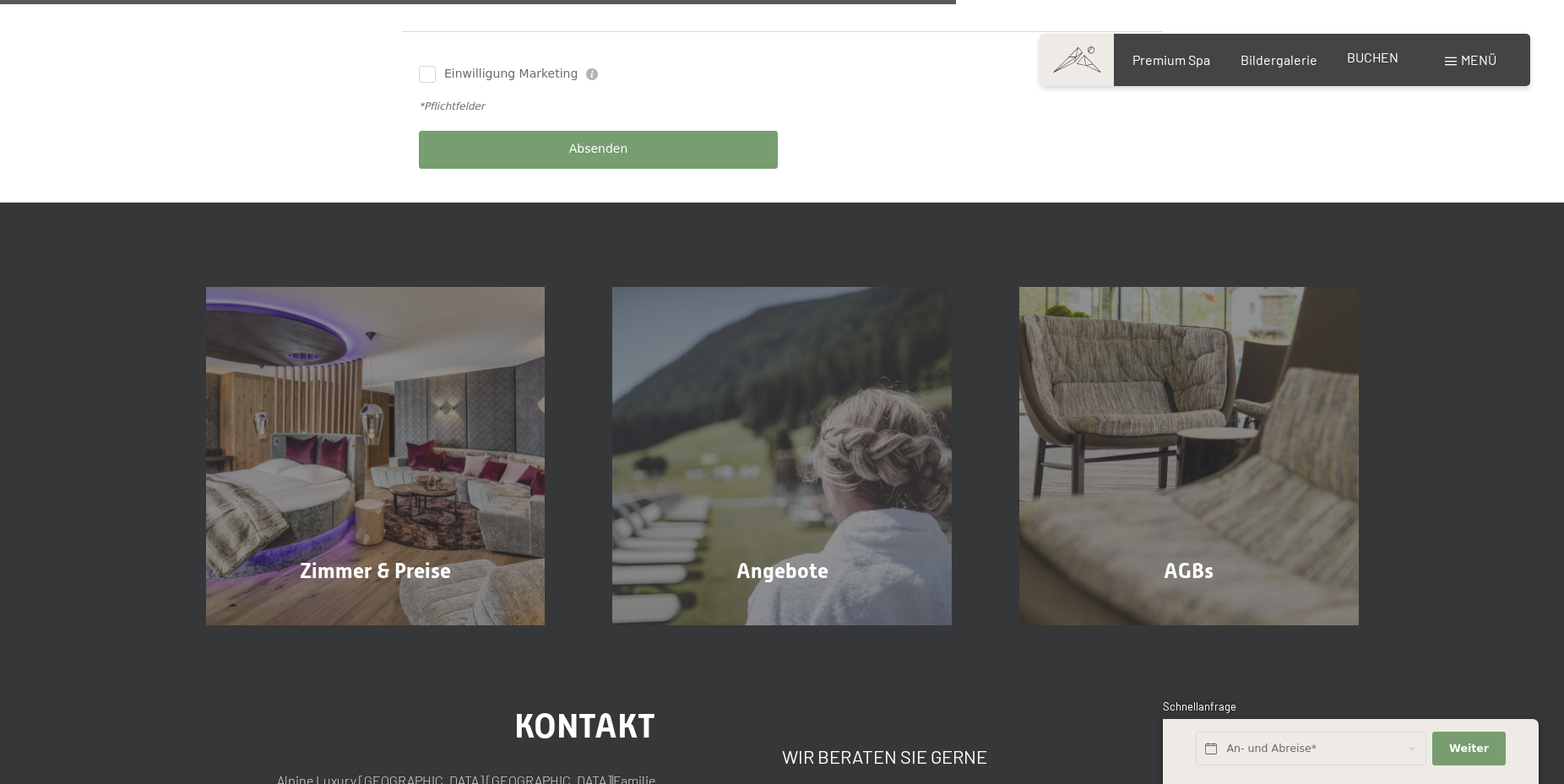
click at [1376, 57] on span "BUCHEN" at bounding box center [1373, 57] width 52 height 16
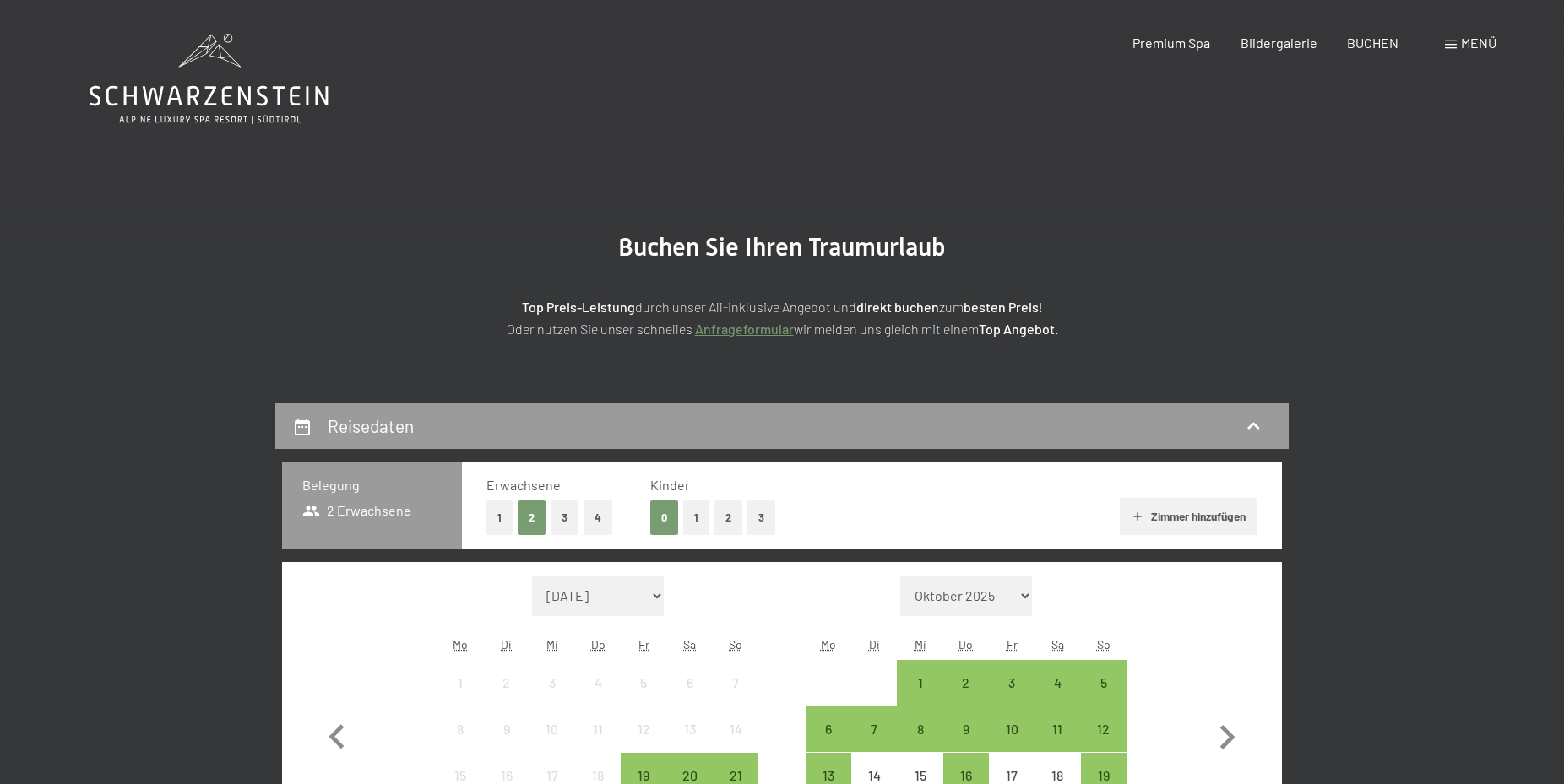
scroll to position [259, 0]
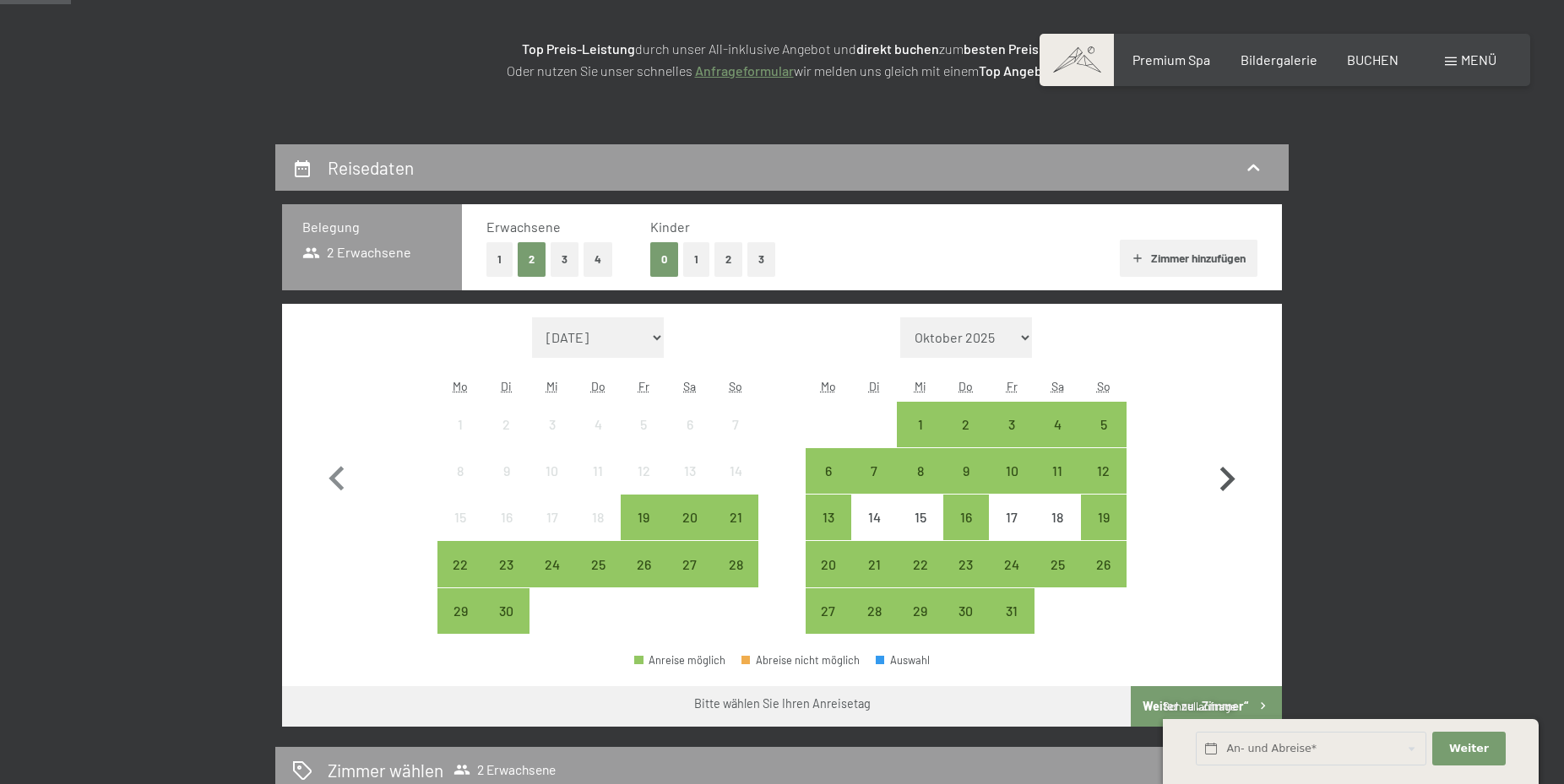
click at [1221, 474] on icon "button" at bounding box center [1227, 479] width 49 height 49
select select "[DATE]"
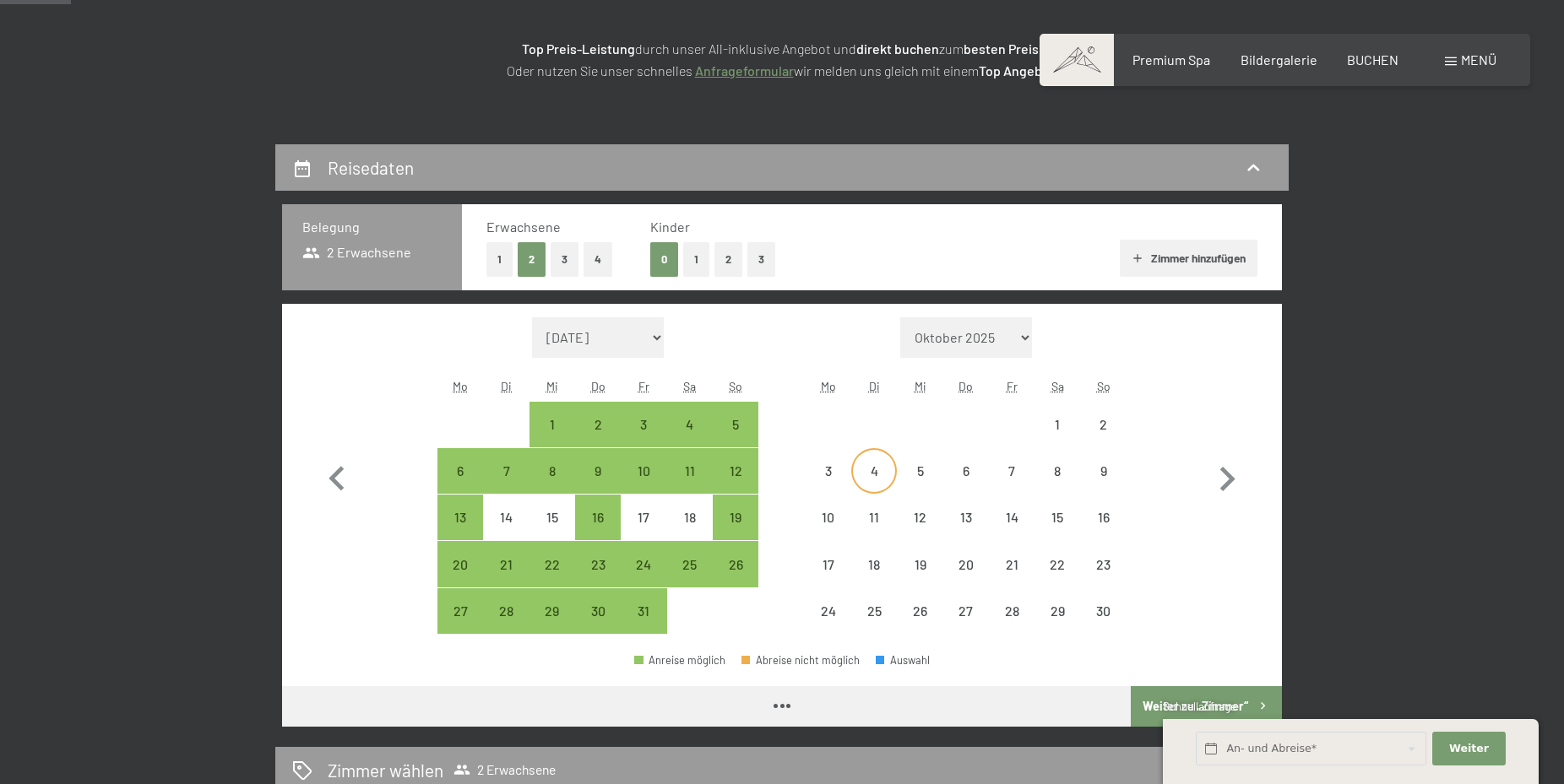
select select "[DATE]"
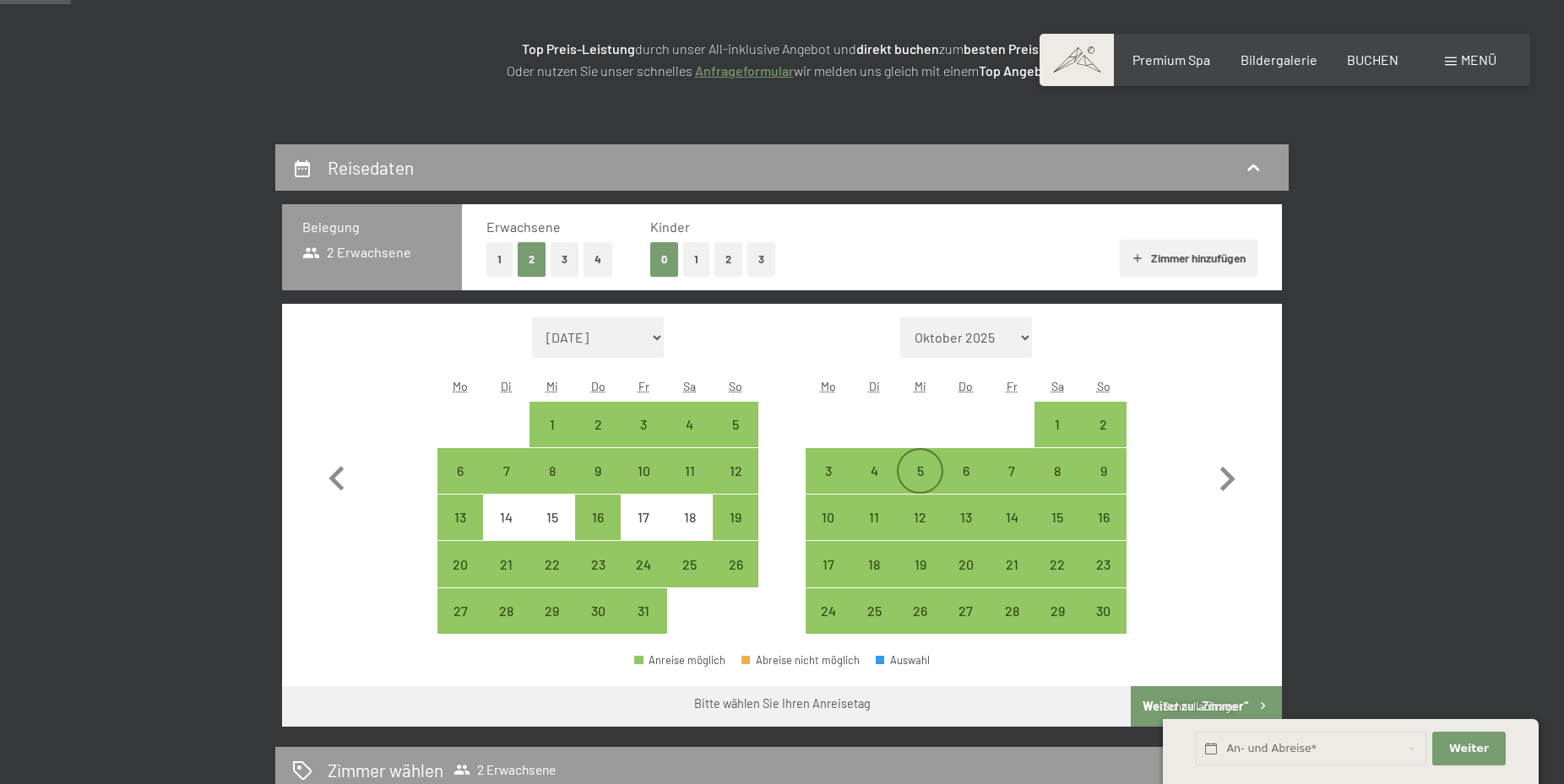
drag, startPoint x: 818, startPoint y: 454, endPoint x: 900, endPoint y: 454, distance: 82.0
click at [820, 454] on div "3" at bounding box center [829, 471] width 43 height 43
select select "2025-10-01"
select select "2025-11-01"
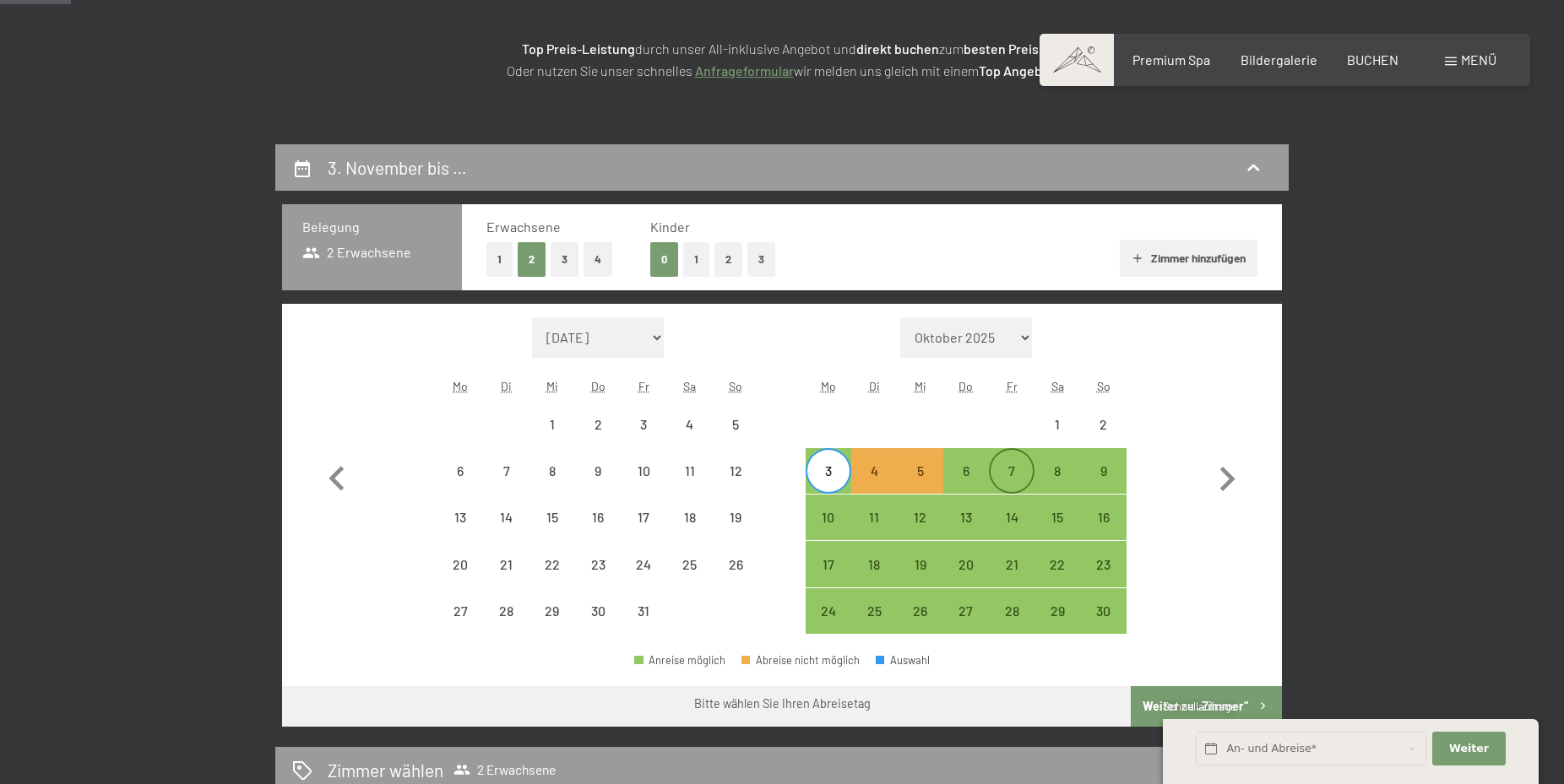
click at [1000, 454] on div "7" at bounding box center [1011, 471] width 43 height 43
select select "2025-10-01"
select select "2025-11-01"
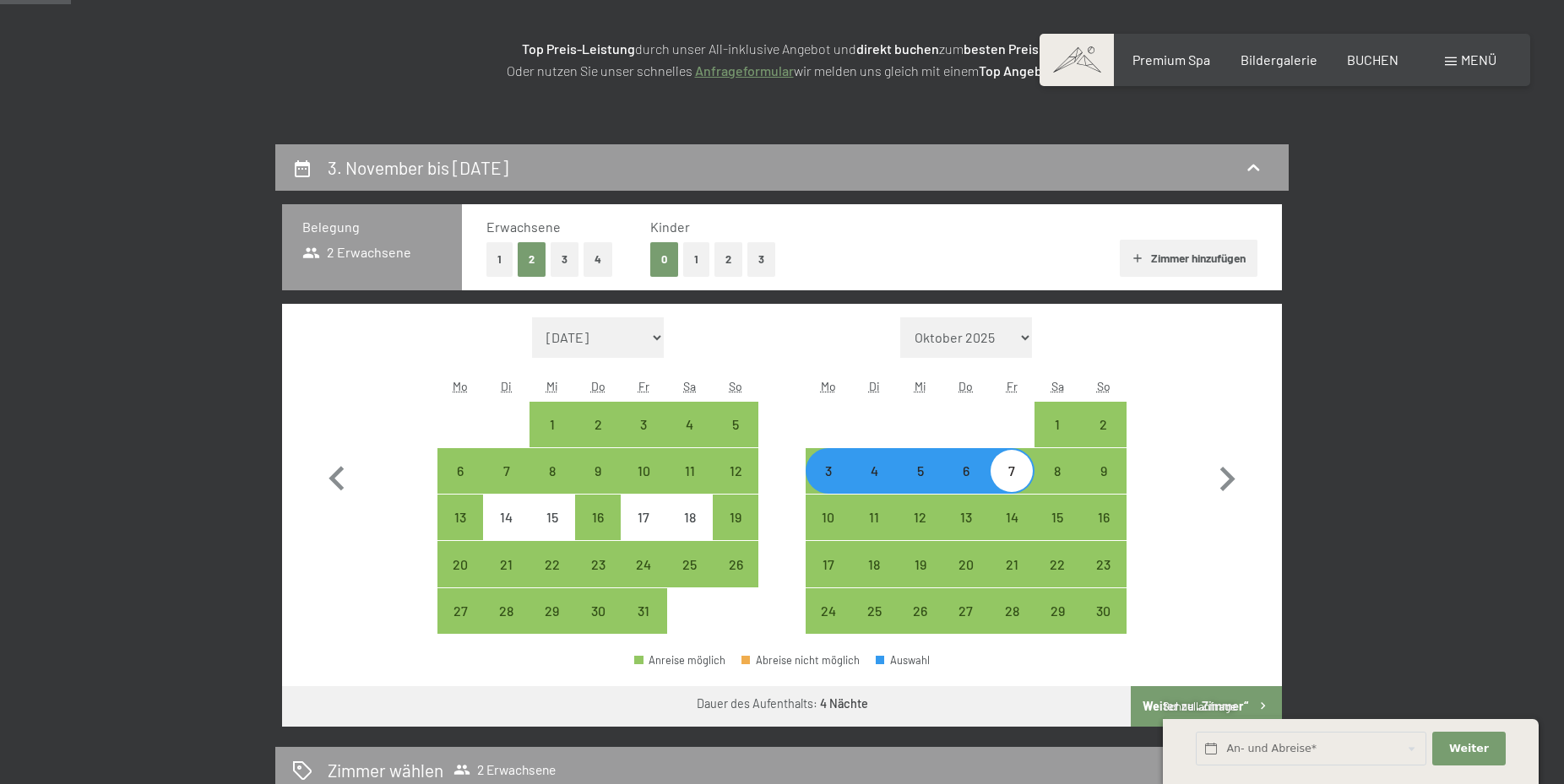
click at [1180, 693] on button "Weiter zu „Zimmer“" at bounding box center [1206, 707] width 151 height 41
select select "2025-10-01"
select select "2025-11-01"
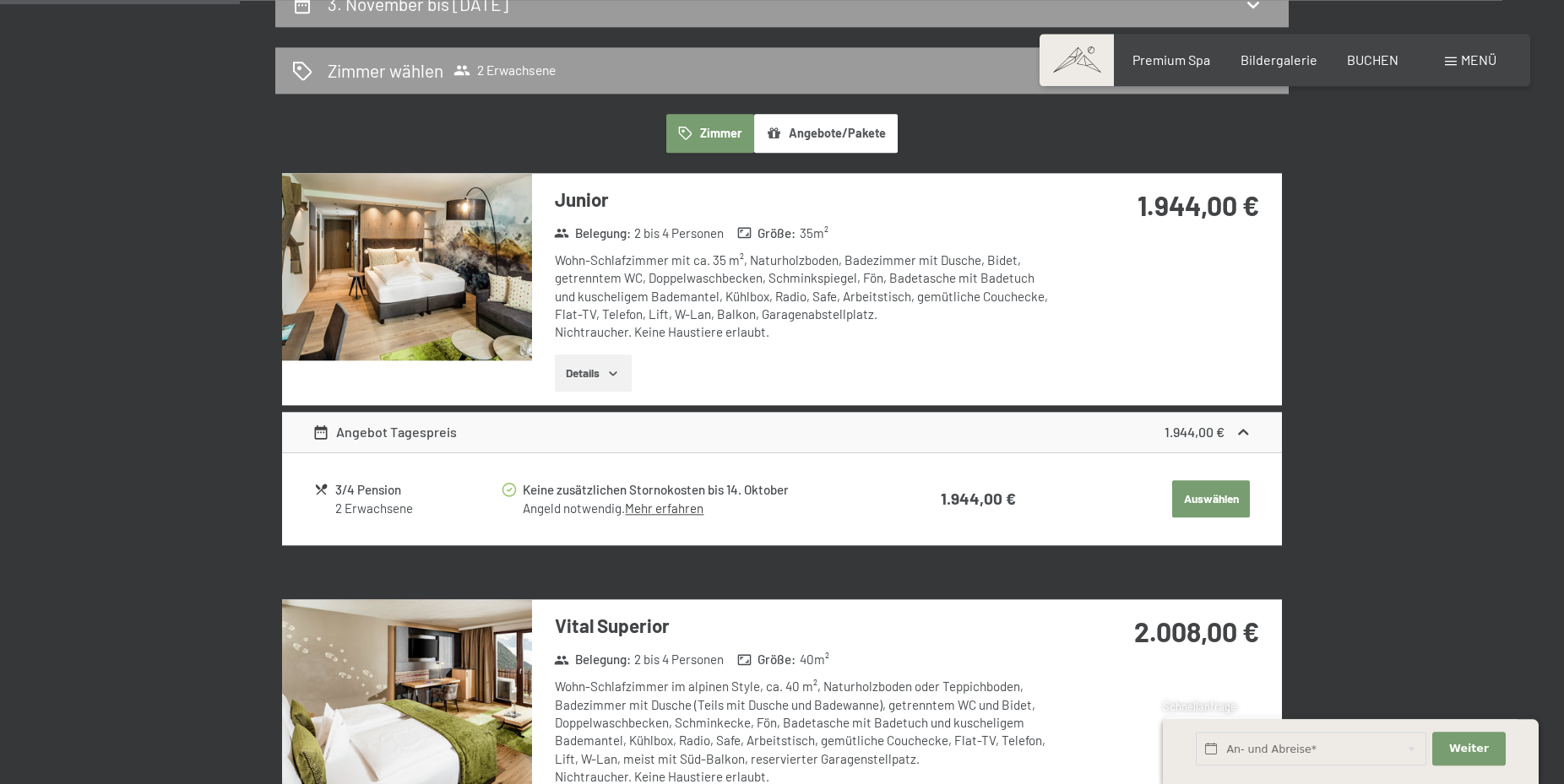
scroll to position [402, 0]
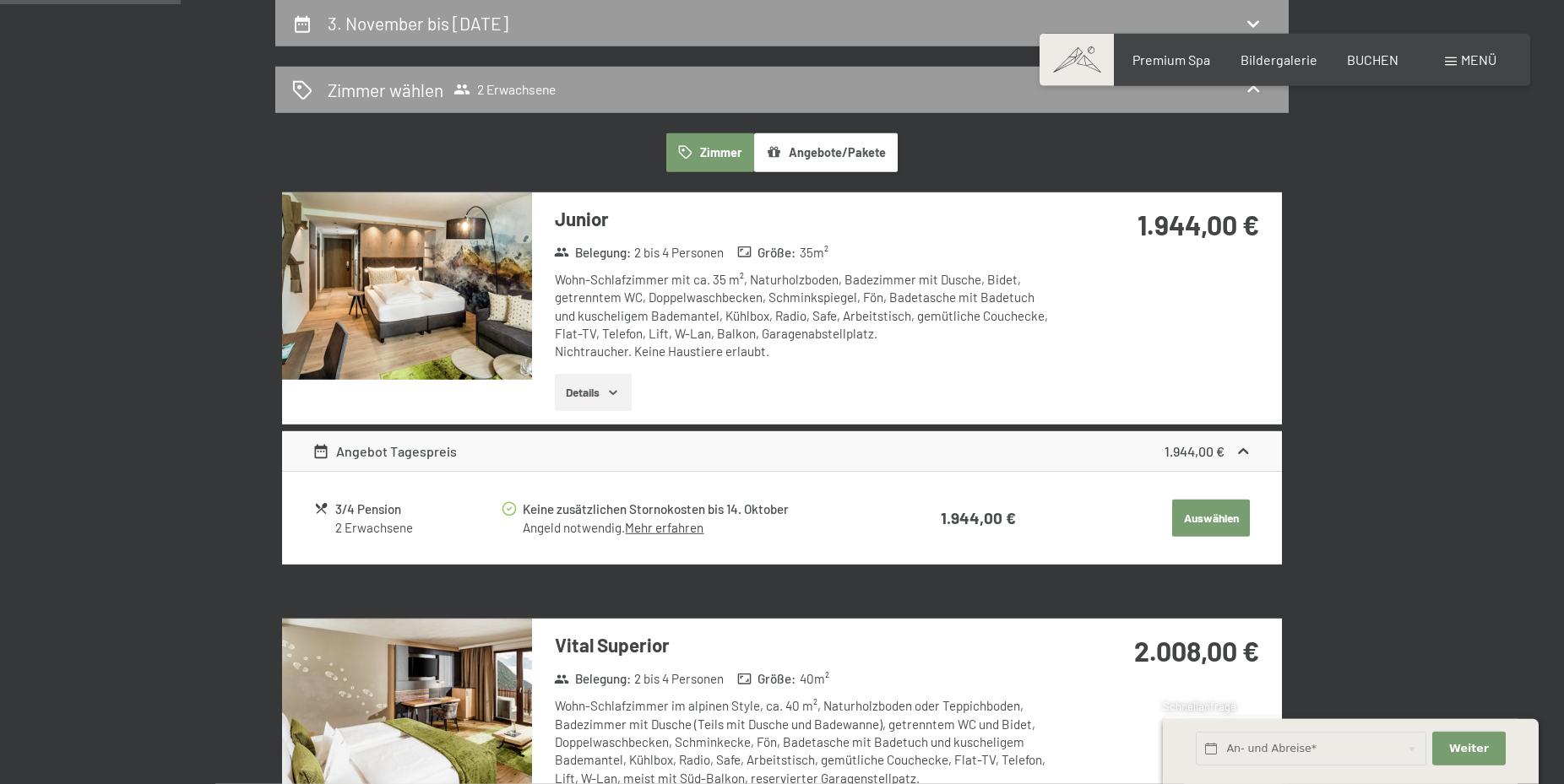
click at [803, 520] on div "Angeld notwendig. Mehr erfahren" at bounding box center [698, 527] width 351 height 18
